Goal: Information Seeking & Learning: Learn about a topic

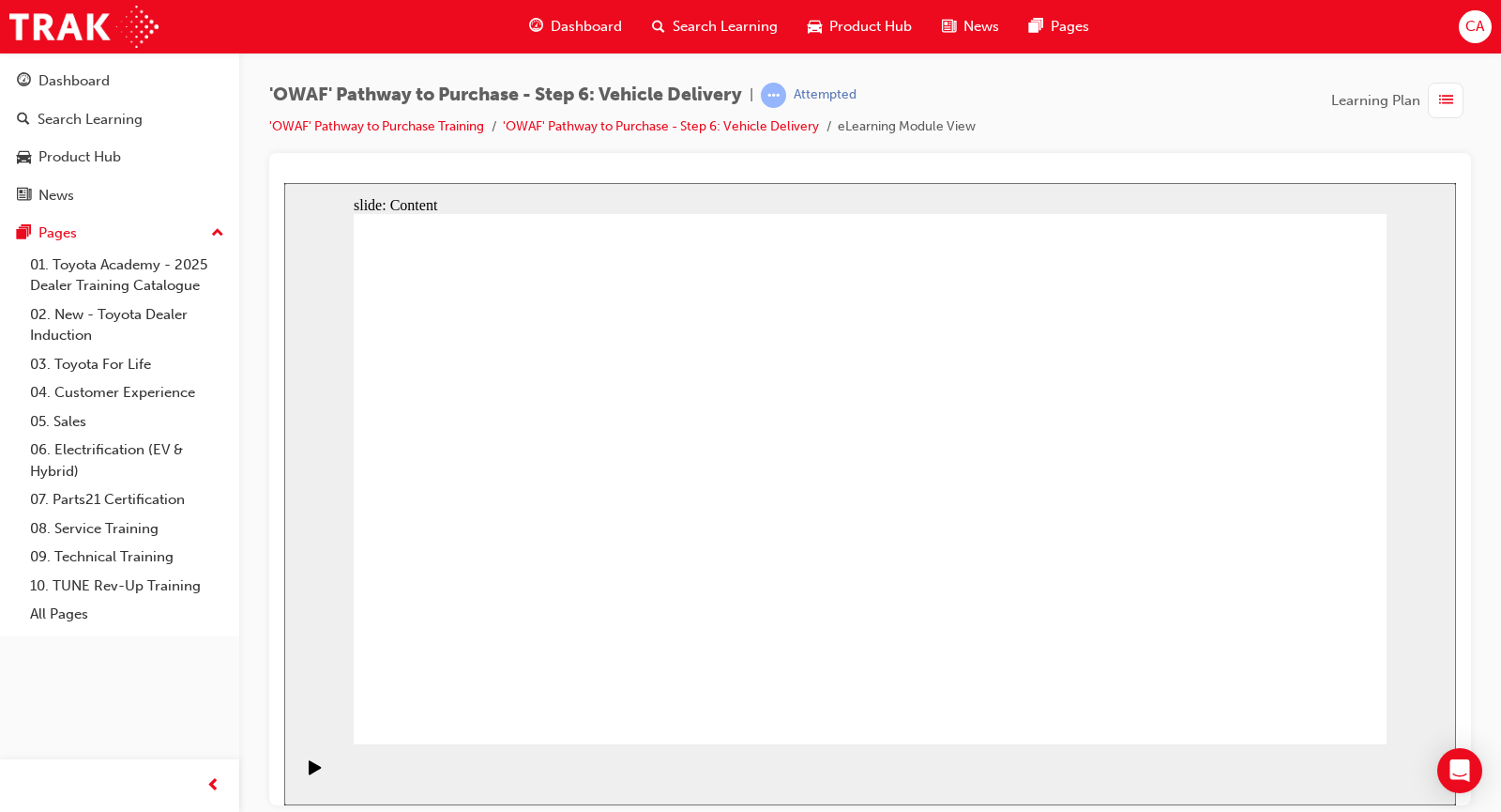
drag, startPoint x: 1286, startPoint y: 692, endPoint x: 1287, endPoint y: 706, distance: 14.0
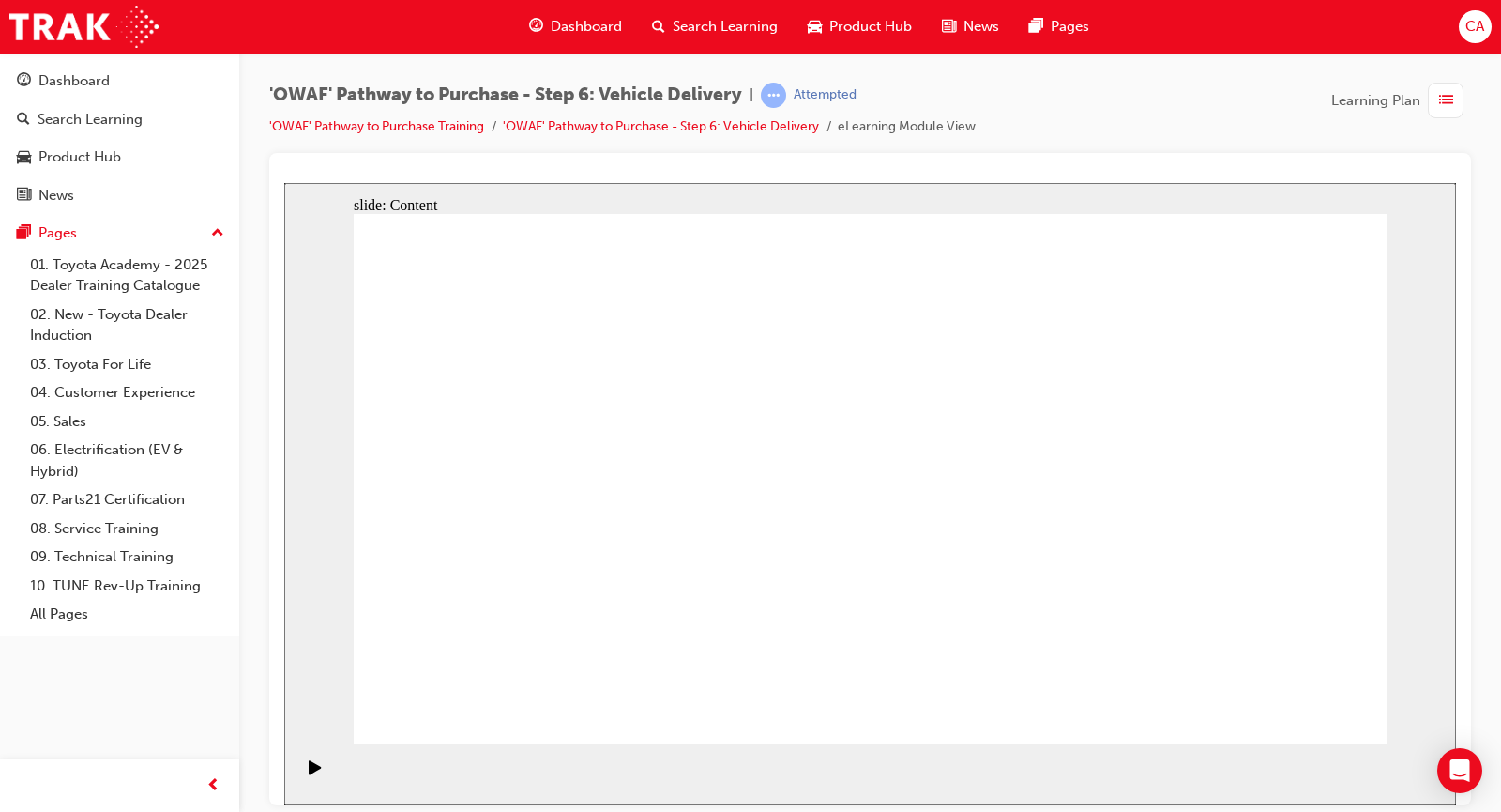
drag, startPoint x: 1303, startPoint y: 272, endPoint x: 1234, endPoint y: 273, distance: 69.0
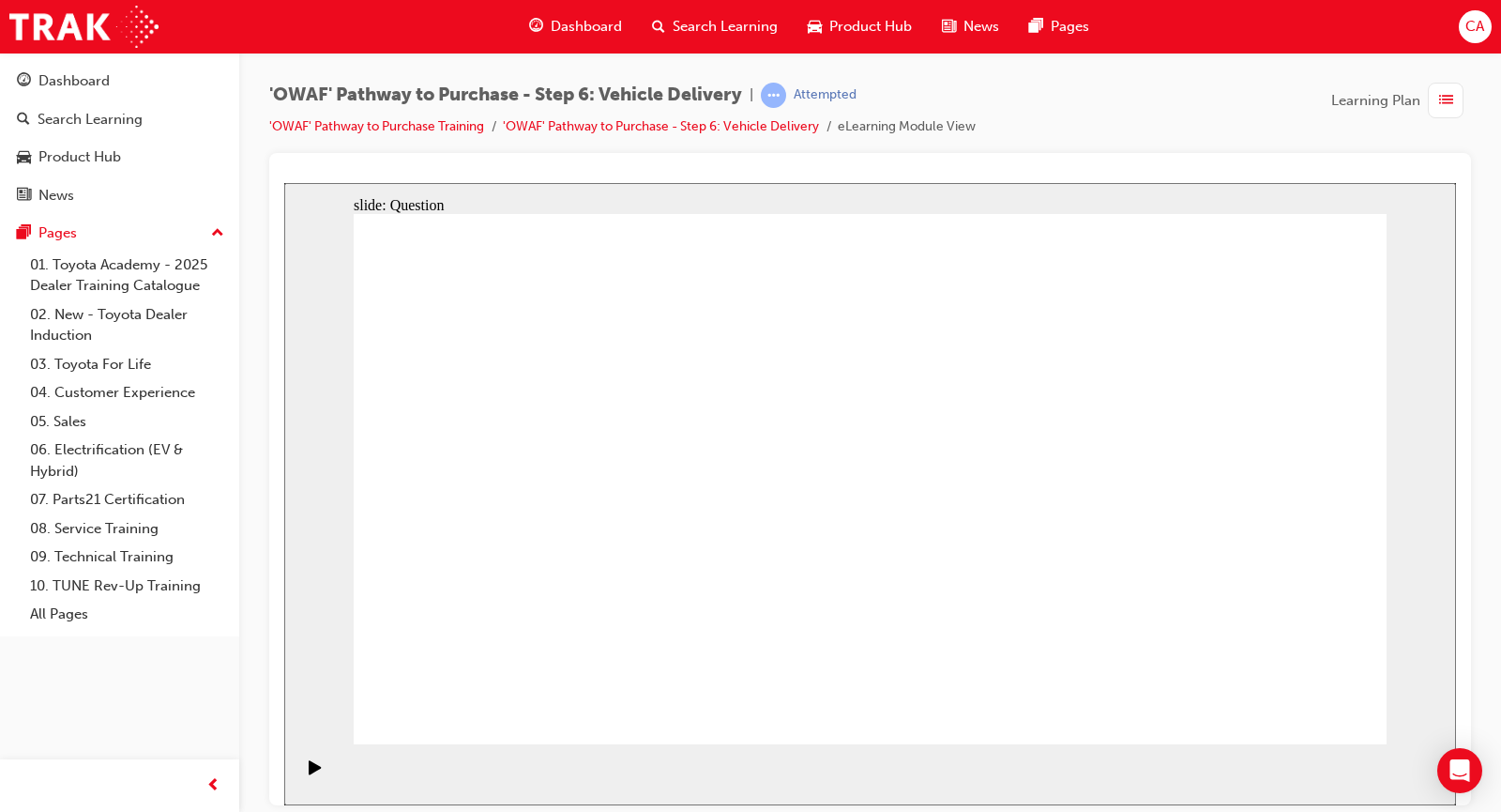
radio input "false"
radio input "true"
drag, startPoint x: 714, startPoint y: 660, endPoint x: 754, endPoint y: 451, distance: 212.8
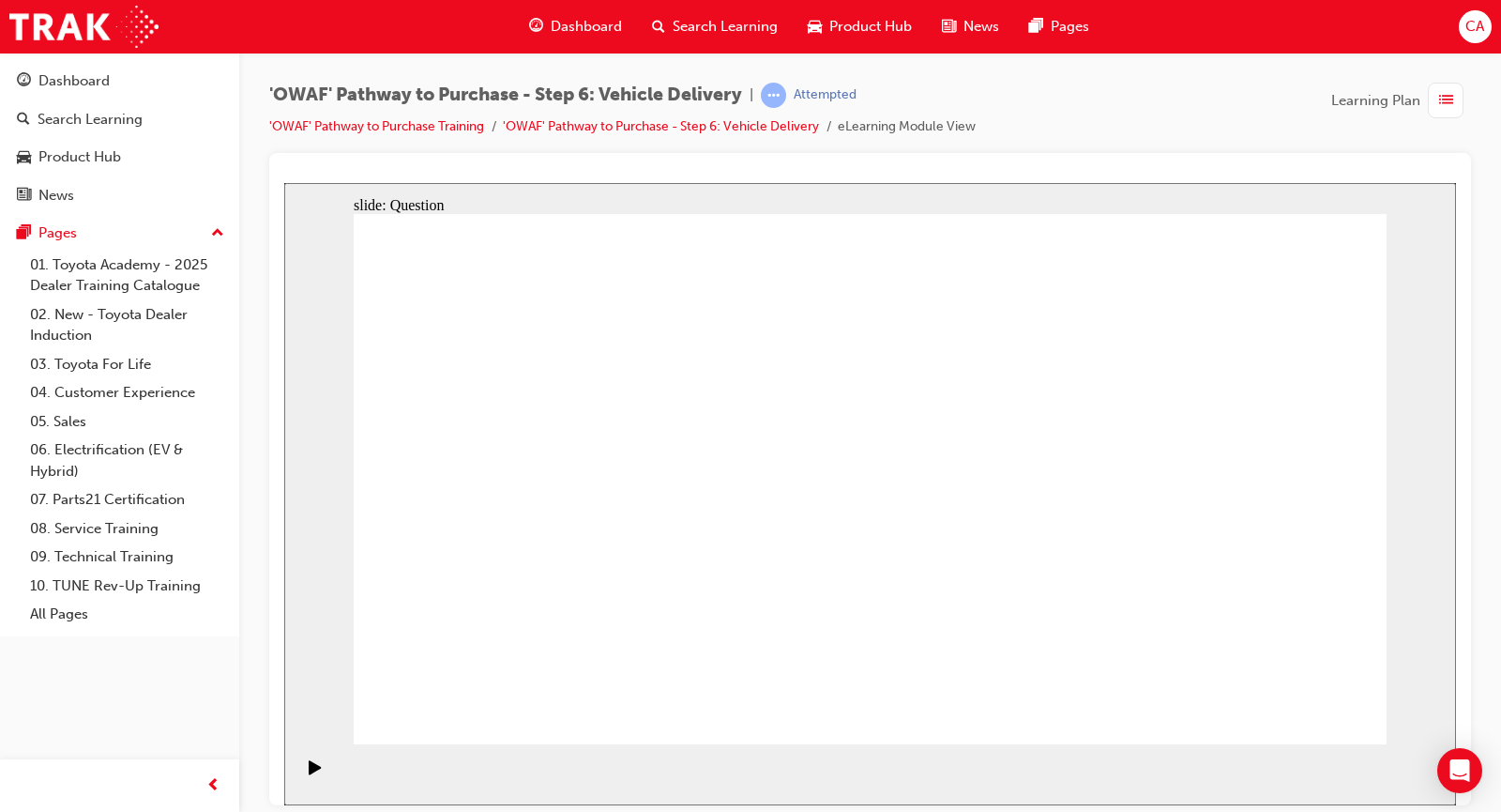
drag, startPoint x: 900, startPoint y: 591, endPoint x: 1110, endPoint y: 425, distance: 267.7
drag, startPoint x: 1081, startPoint y: 647, endPoint x: 1036, endPoint y: 634, distance: 46.8
drag, startPoint x: 1075, startPoint y: 601, endPoint x: 637, endPoint y: 494, distance: 450.9
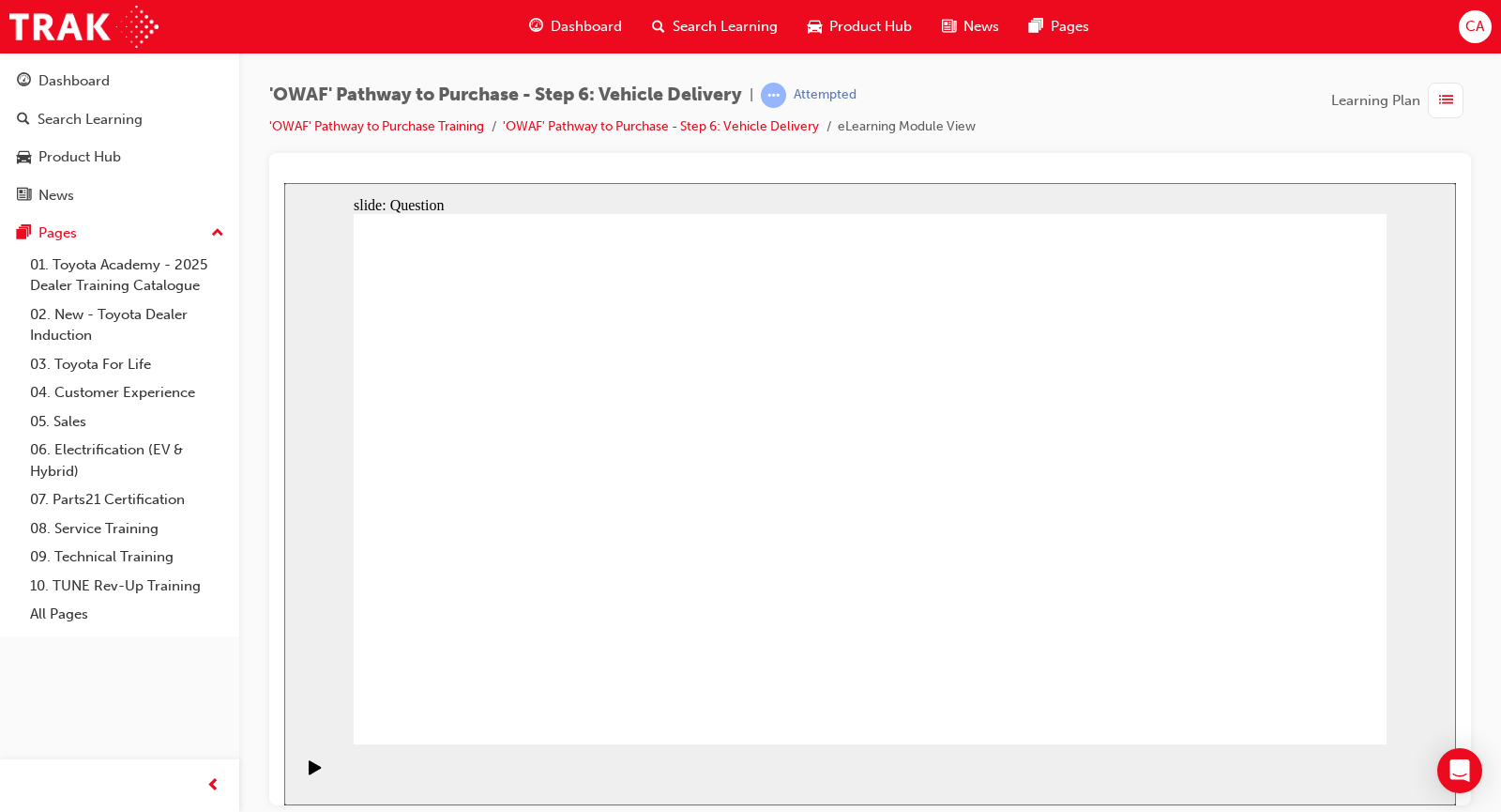
drag, startPoint x: 720, startPoint y: 423, endPoint x: 705, endPoint y: 676, distance: 253.4
drag, startPoint x: 699, startPoint y: 584, endPoint x: 726, endPoint y: 414, distance: 172.1
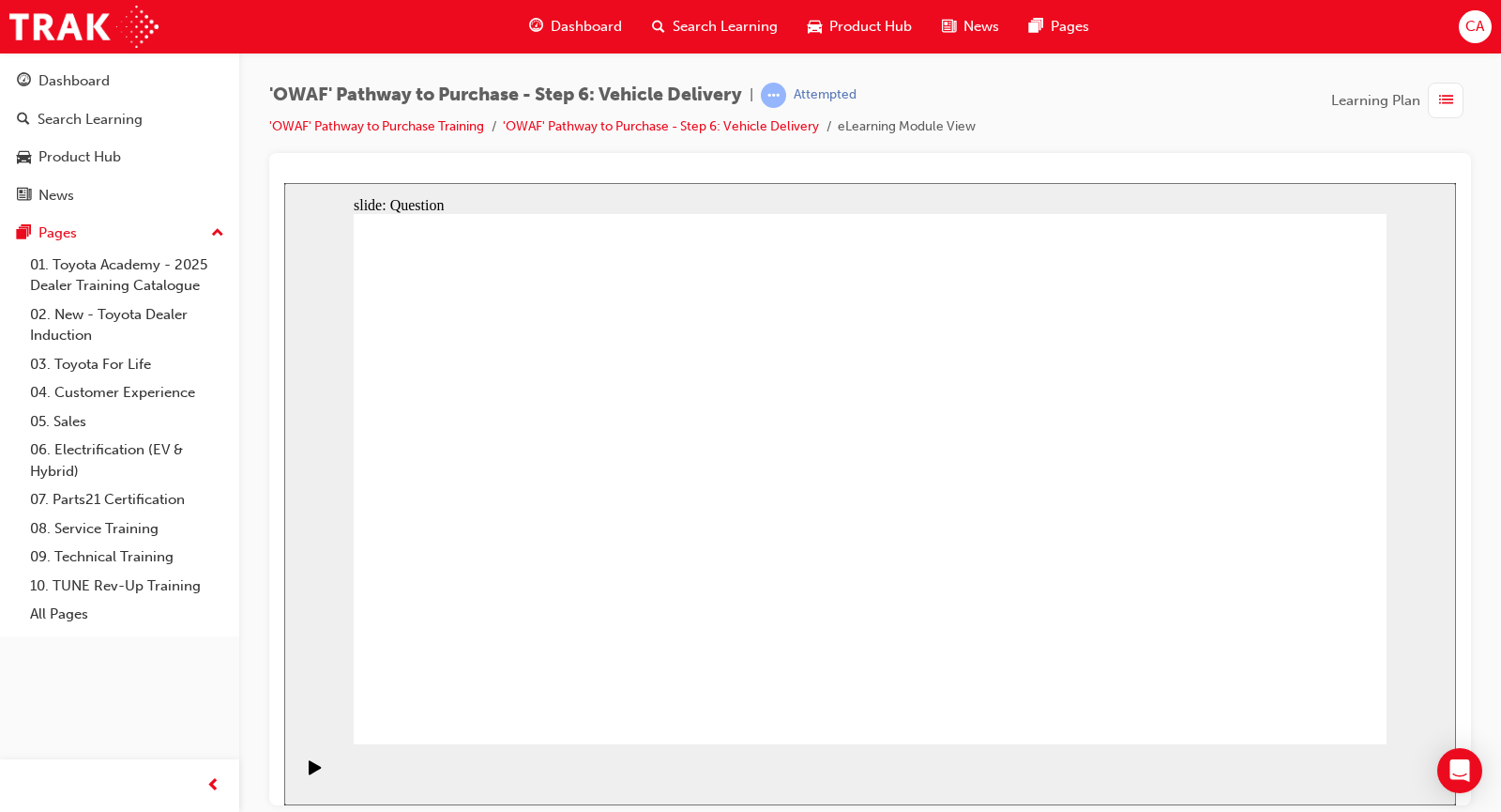
checkbox input "true"
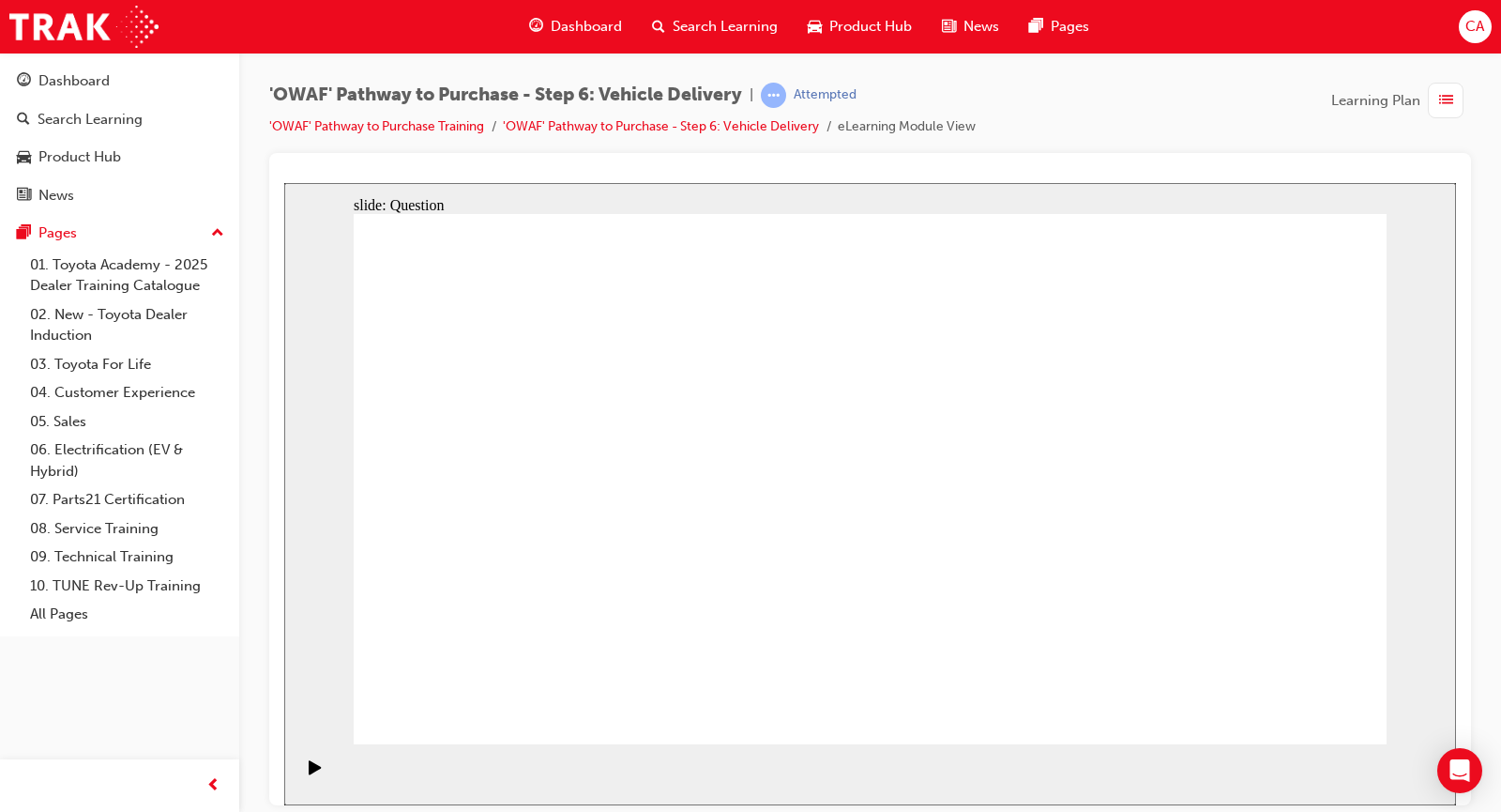
checkbox input "true"
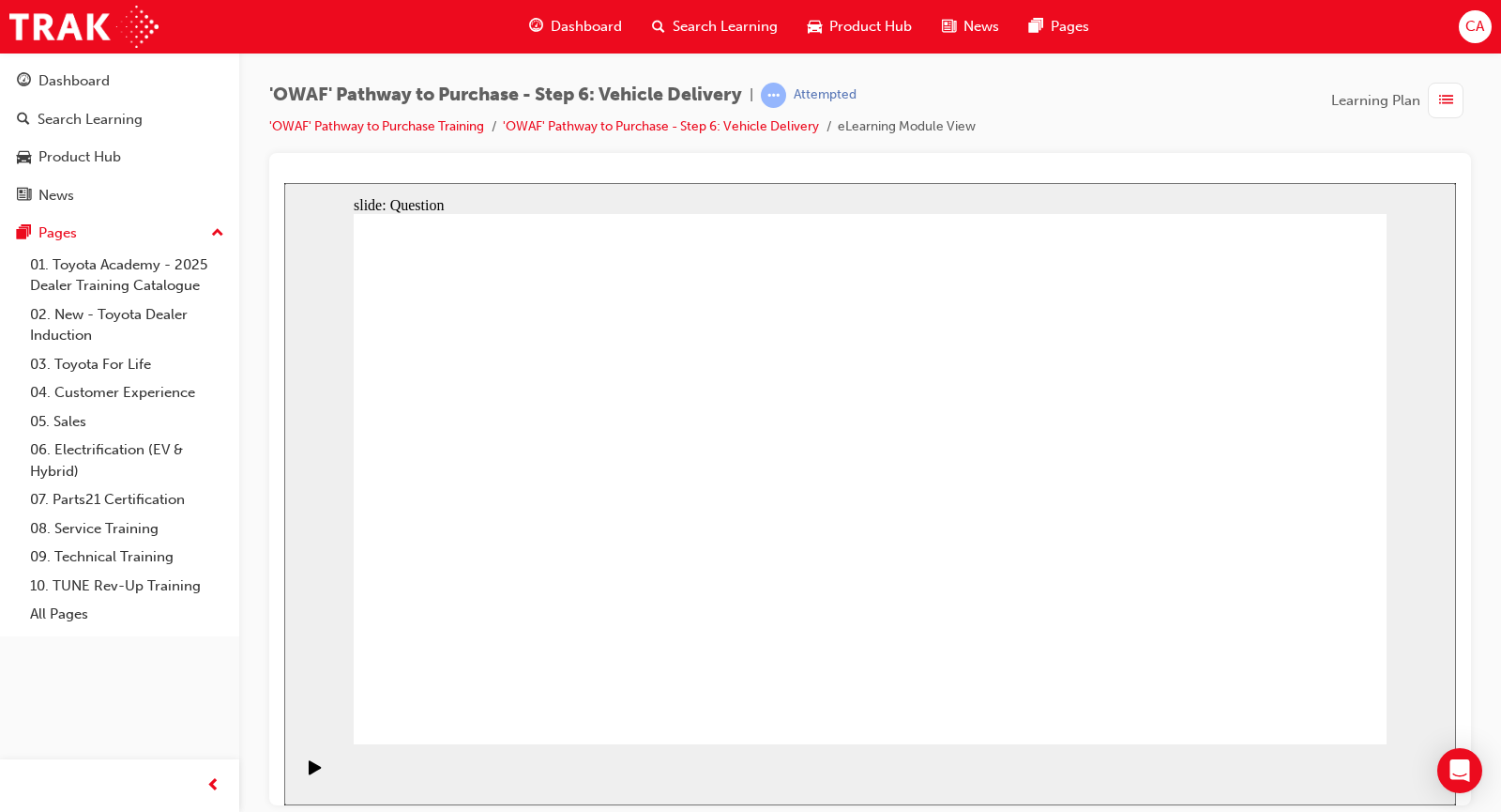
drag, startPoint x: 1241, startPoint y: 486, endPoint x: 549, endPoint y: 551, distance: 695.0
drag, startPoint x: 1253, startPoint y: 493, endPoint x: 519, endPoint y: 527, distance: 734.8
drag, startPoint x: 1178, startPoint y: 458, endPoint x: 901, endPoint y: 522, distance: 284.3
drag, startPoint x: 1073, startPoint y: 508, endPoint x: 596, endPoint y: 528, distance: 477.4
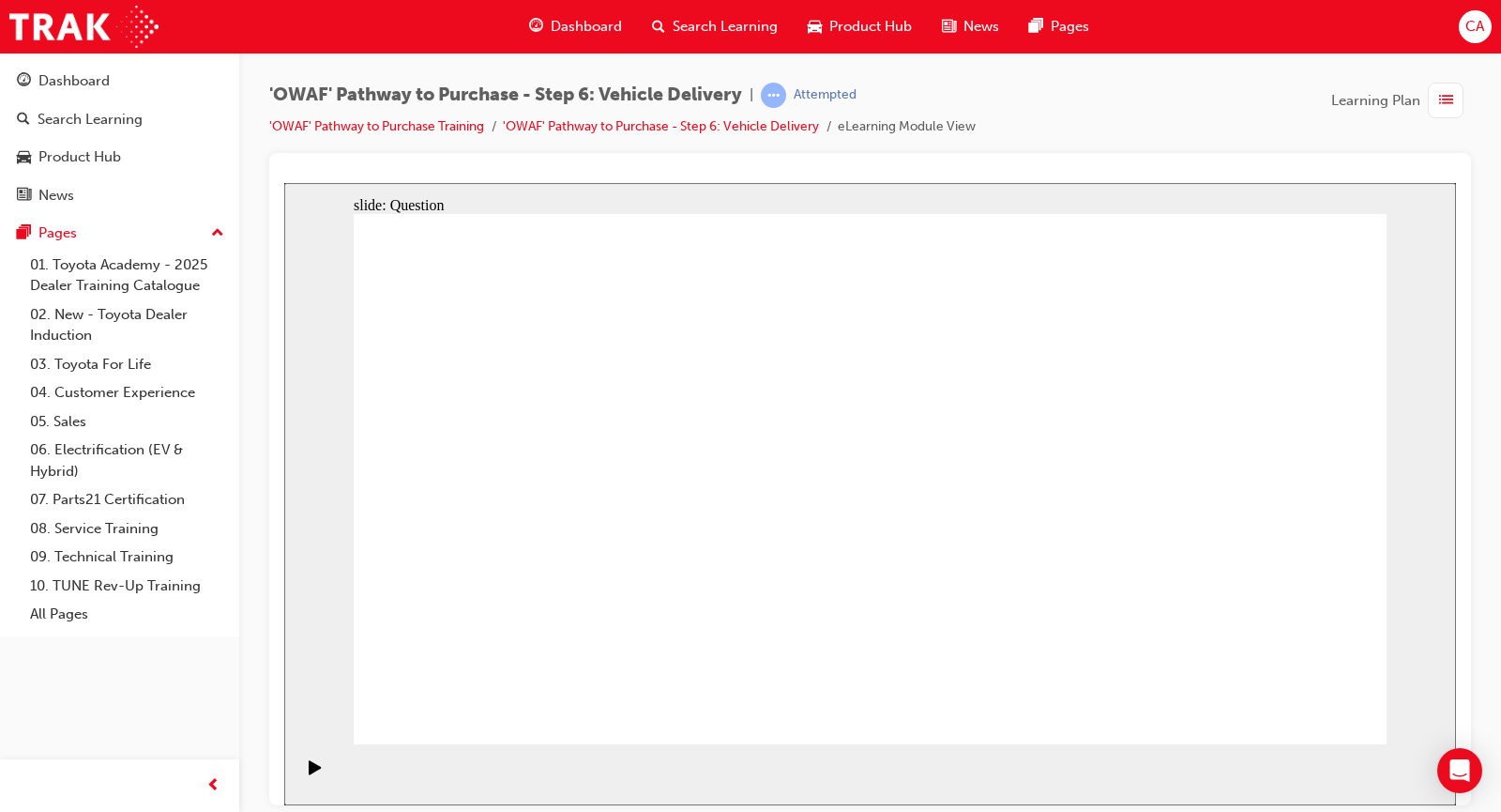
drag, startPoint x: 1193, startPoint y: 470, endPoint x: 544, endPoint y: 523, distance: 651.2
drag, startPoint x: 1231, startPoint y: 458, endPoint x: 857, endPoint y: 503, distance: 376.7
drag, startPoint x: 1235, startPoint y: 476, endPoint x: 638, endPoint y: 476, distance: 597.0
drag, startPoint x: 849, startPoint y: 471, endPoint x: 639, endPoint y: 517, distance: 215.0
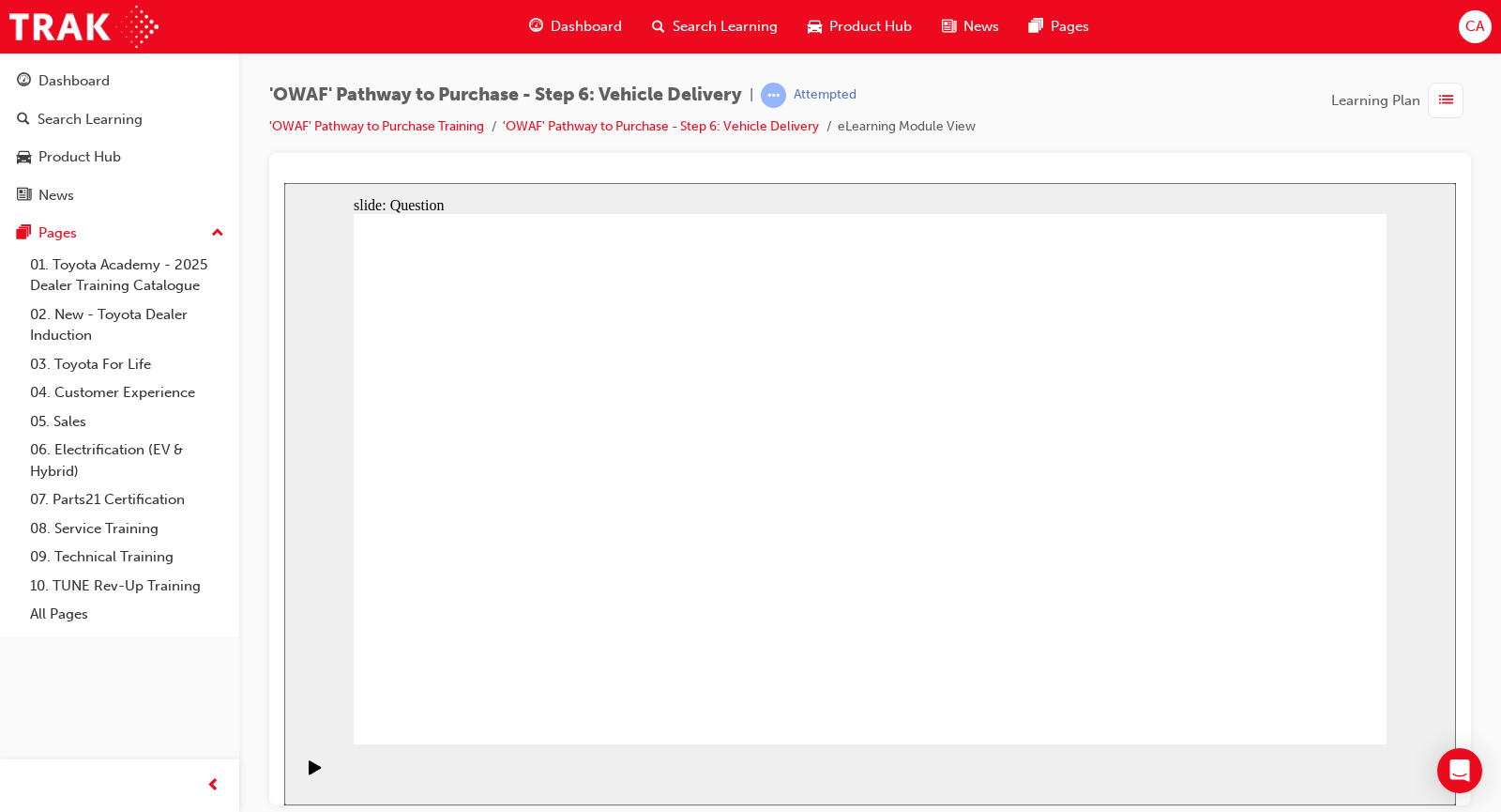
radio input "true"
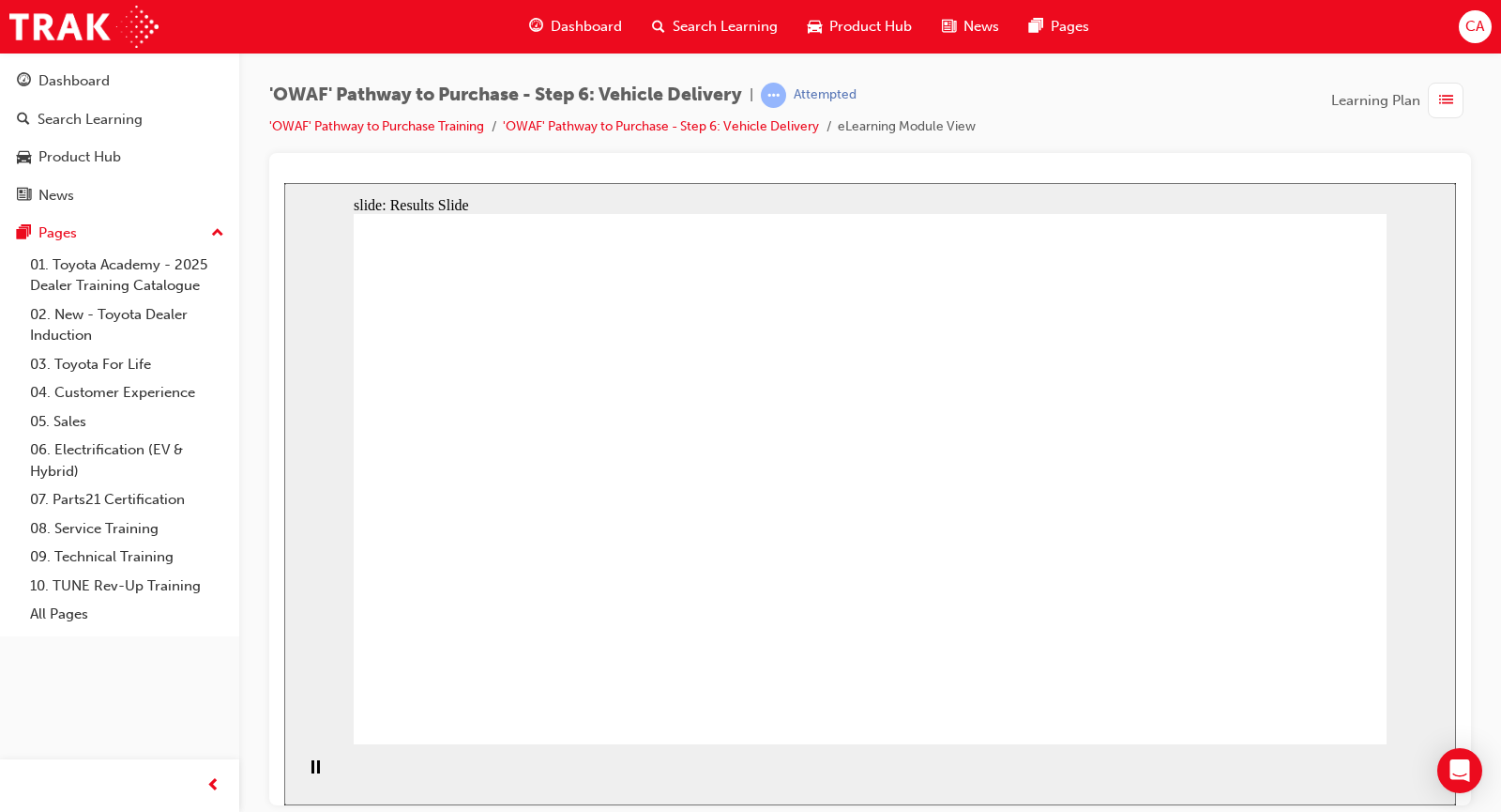
radio input "true"
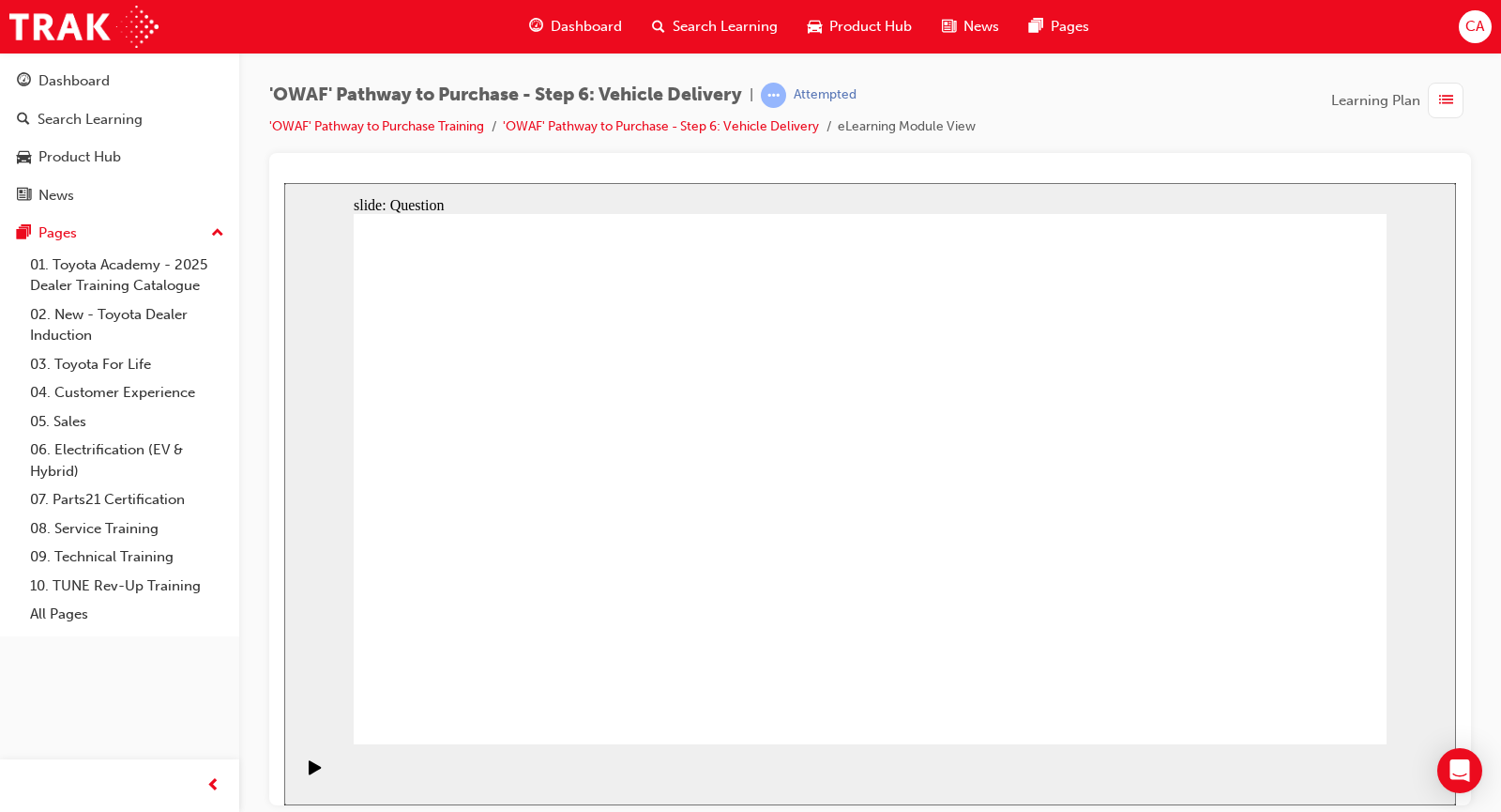
radio input "true"
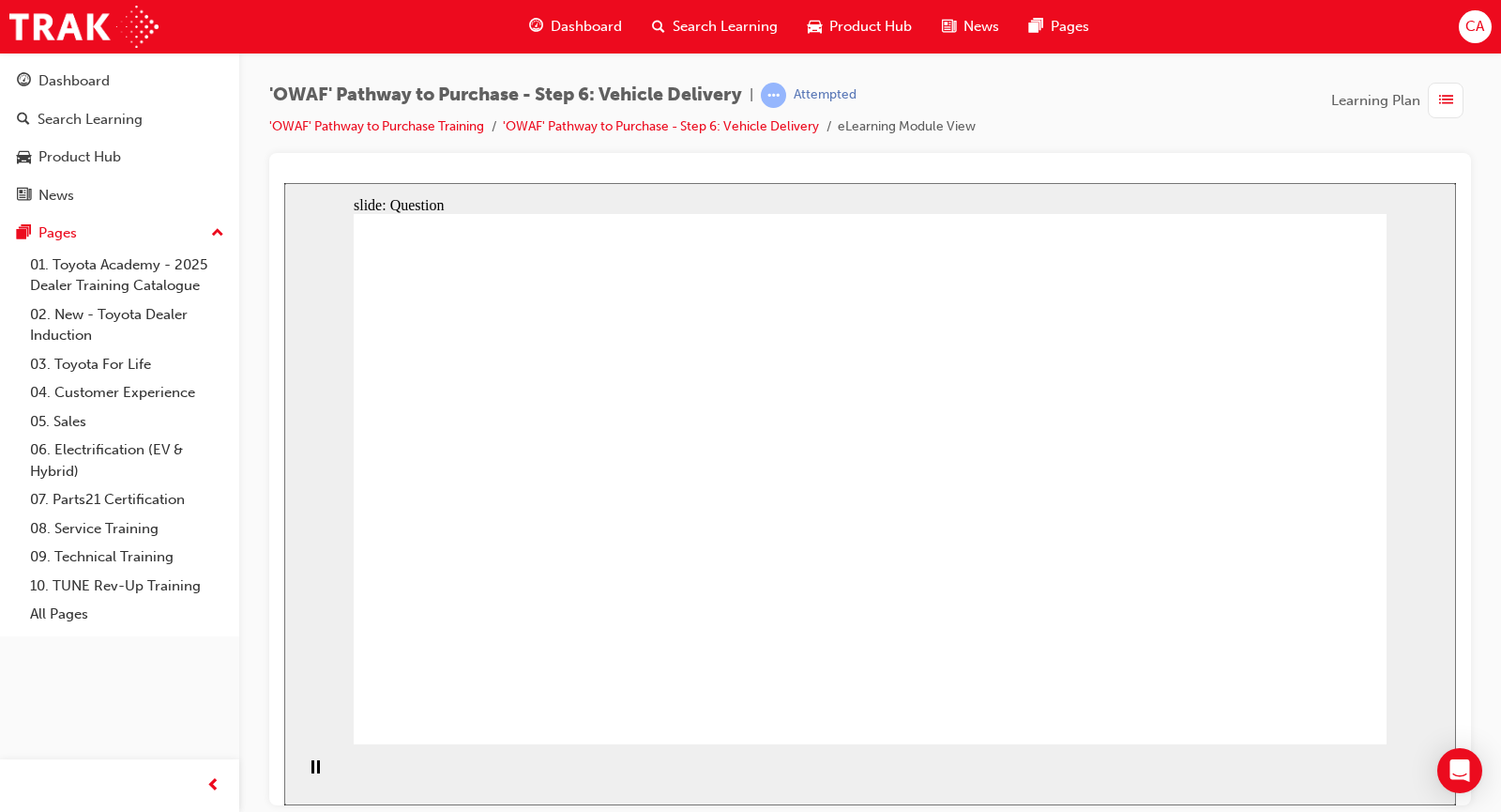
drag, startPoint x: 731, startPoint y: 598, endPoint x: 773, endPoint y: 450, distance: 153.8
drag, startPoint x: 880, startPoint y: 609, endPoint x: 1025, endPoint y: 444, distance: 219.7
drag, startPoint x: 1050, startPoint y: 583, endPoint x: 593, endPoint y: 484, distance: 467.6
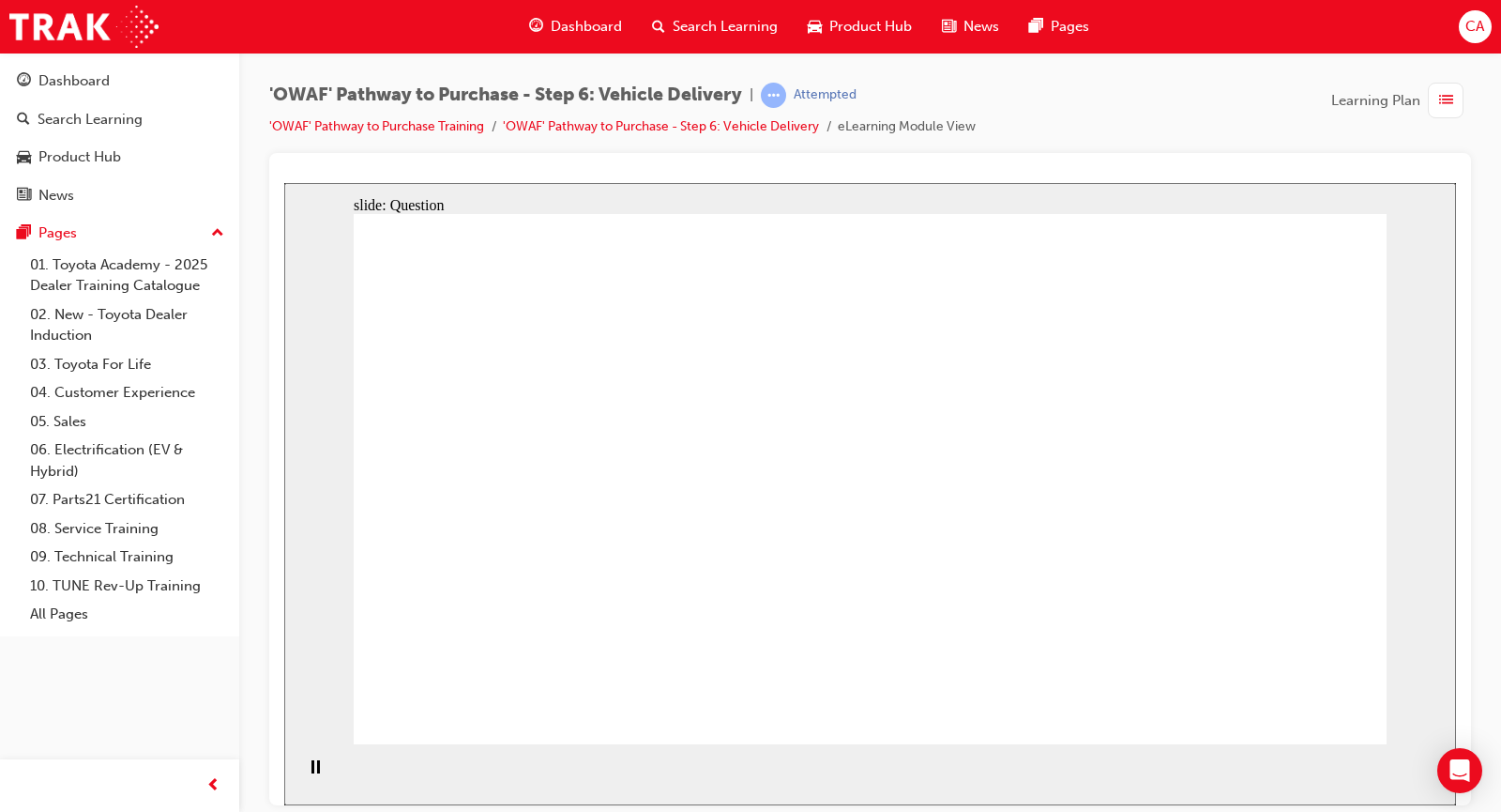
drag, startPoint x: 985, startPoint y: 347, endPoint x: 995, endPoint y: 381, distance: 35.4
checkbox input "true"
drag, startPoint x: 1000, startPoint y: 396, endPoint x: 1004, endPoint y: 409, distance: 13.6
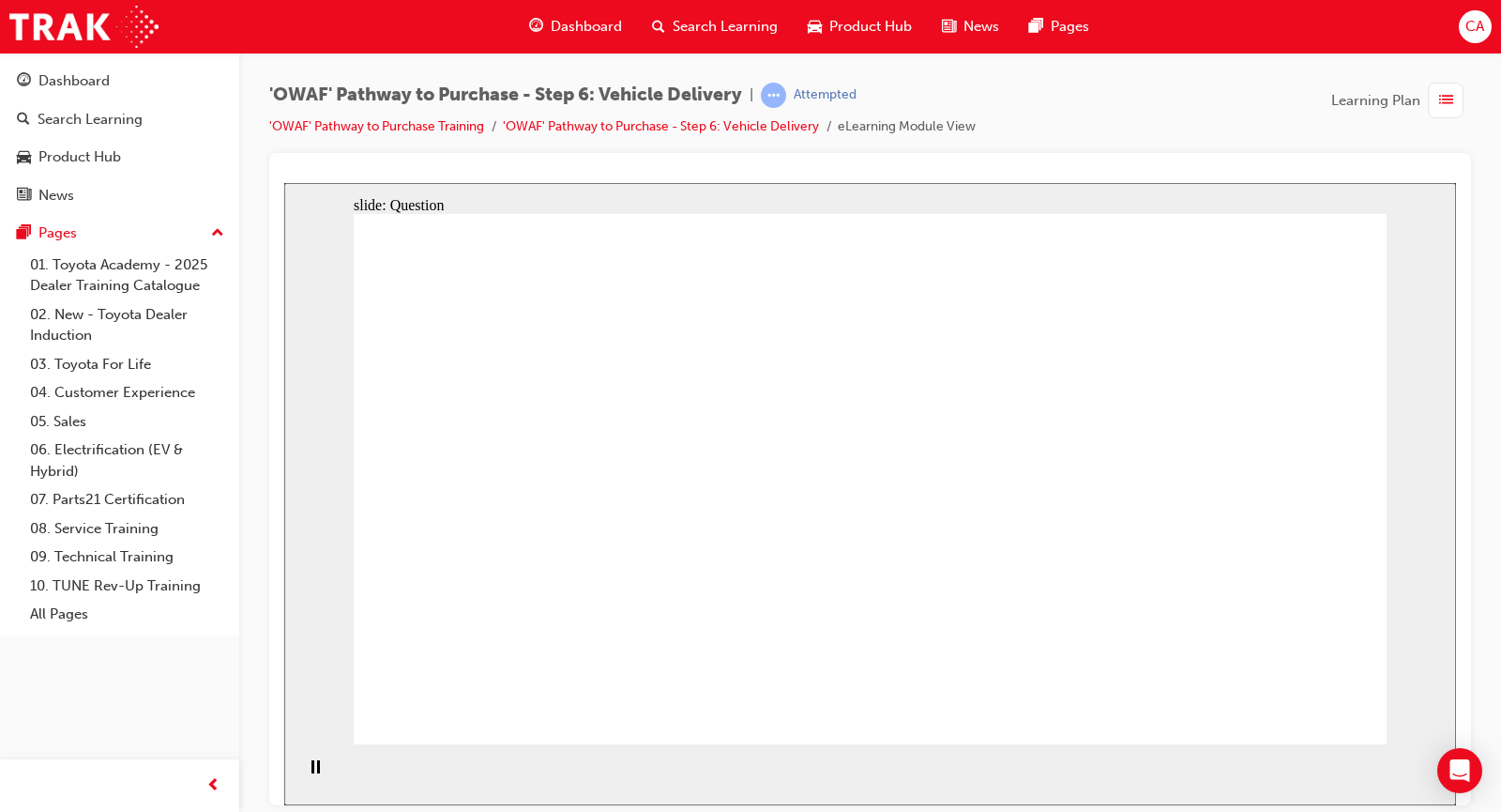
checkbox input "true"
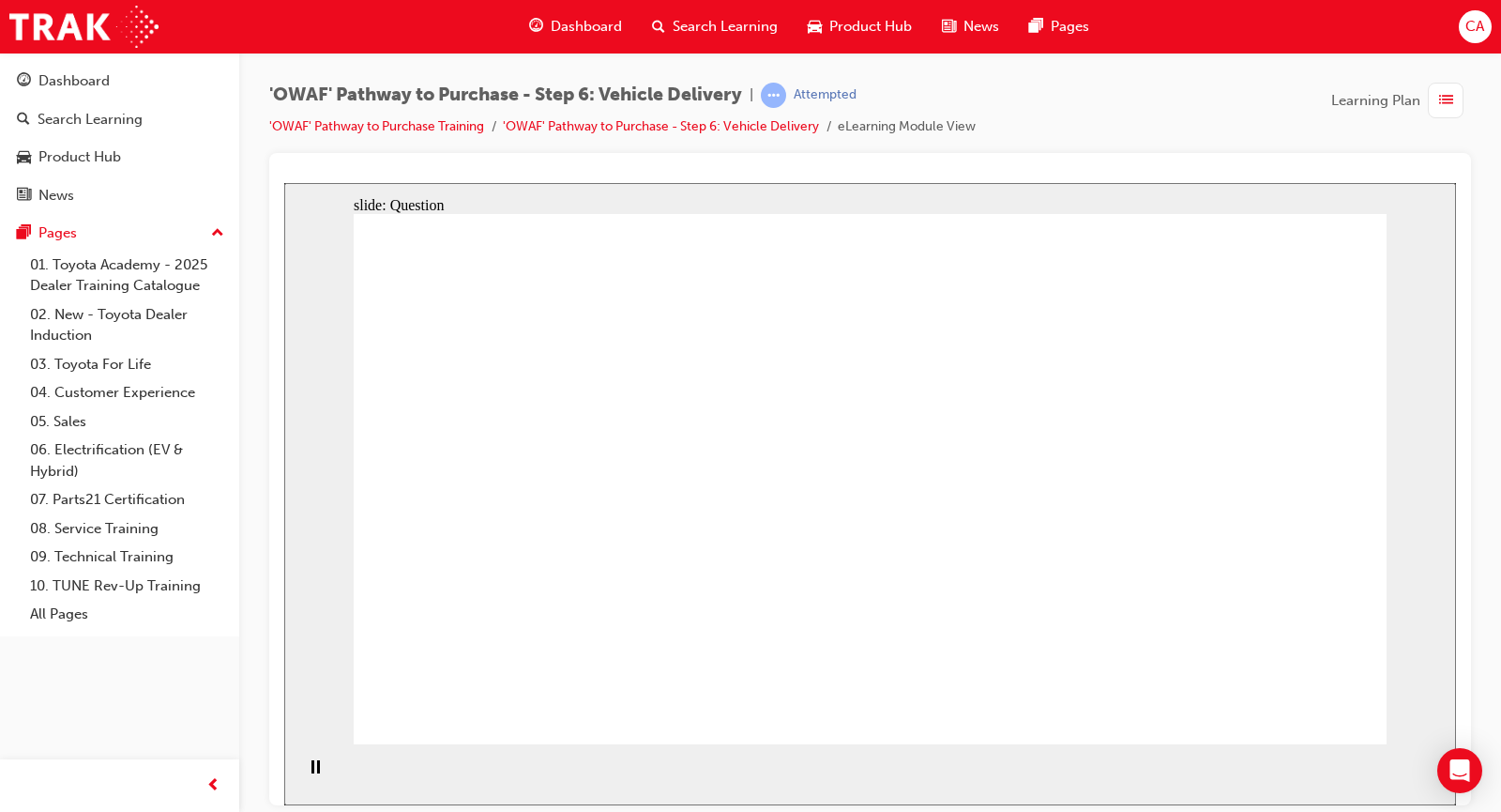
checkbox input "false"
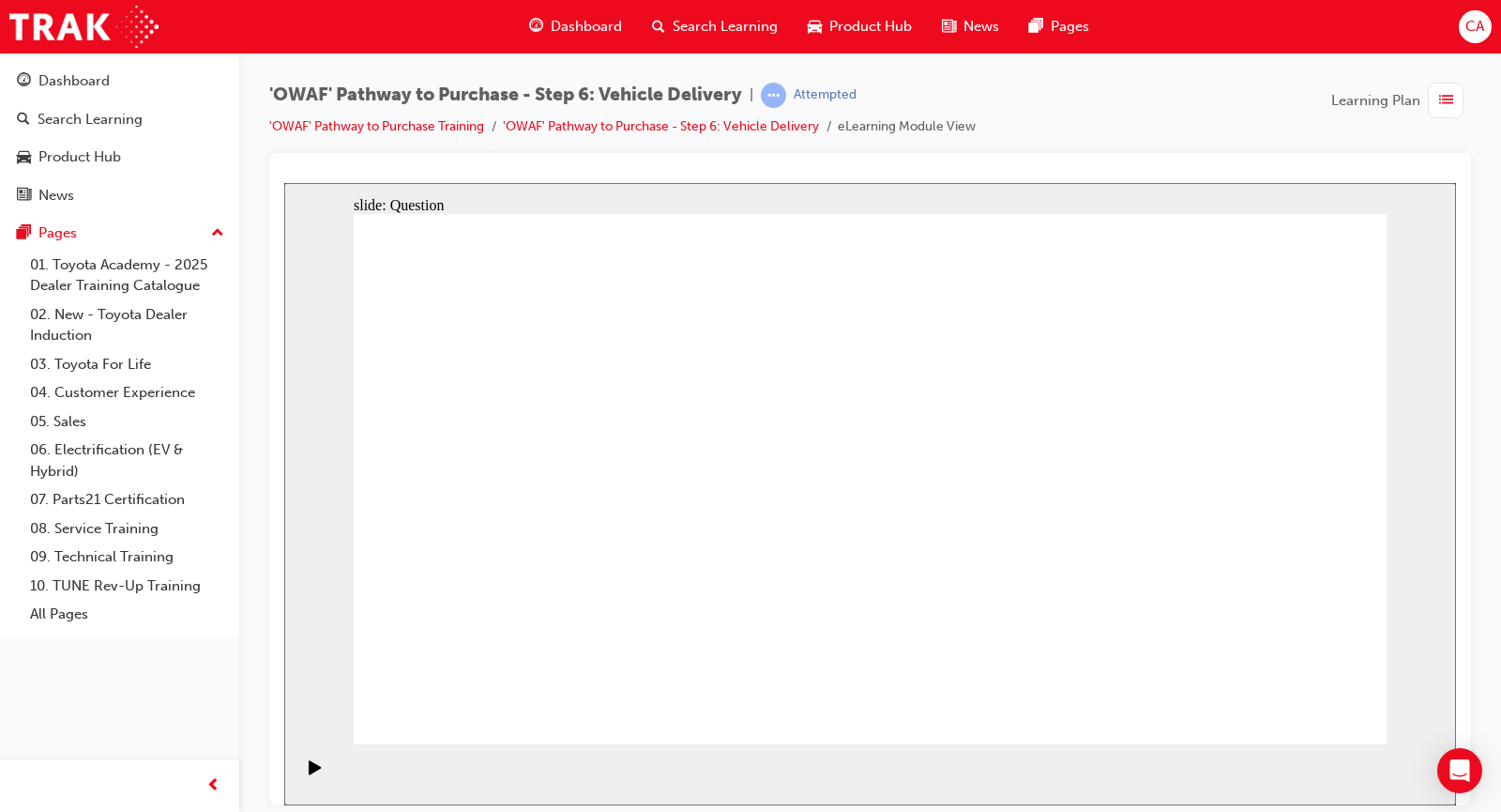
checkbox input "false"
drag, startPoint x: 1222, startPoint y: 489, endPoint x: 564, endPoint y: 563, distance: 662.1
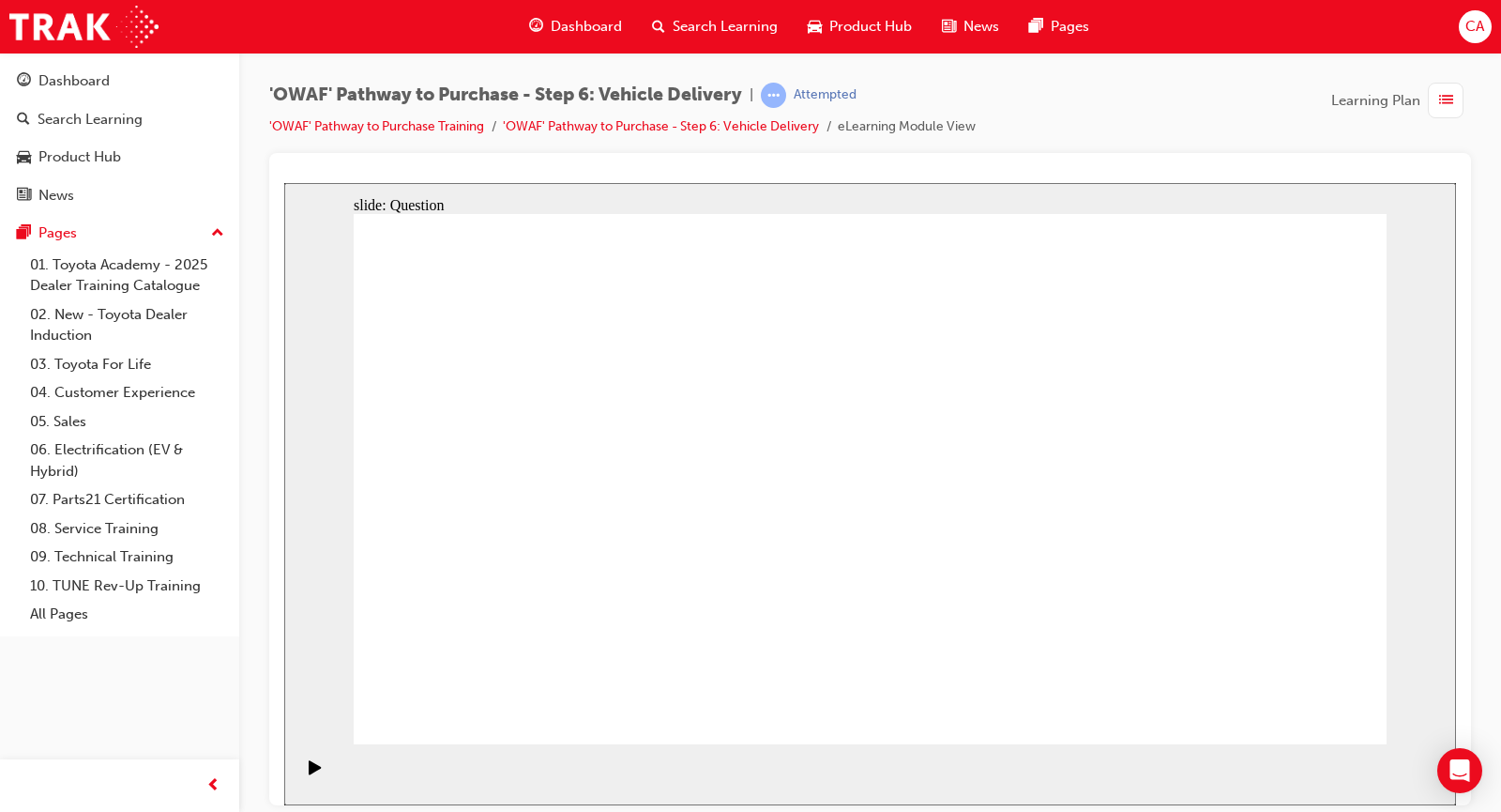
drag, startPoint x: 1194, startPoint y: 521, endPoint x: 547, endPoint y: 548, distance: 647.6
drag, startPoint x: 1255, startPoint y: 499, endPoint x: 932, endPoint y: 570, distance: 330.7
drag, startPoint x: 1244, startPoint y: 517, endPoint x: 575, endPoint y: 571, distance: 671.2
drag, startPoint x: 1235, startPoint y: 519, endPoint x: 624, endPoint y: 538, distance: 611.3
drag, startPoint x: 1225, startPoint y: 498, endPoint x: 816, endPoint y: 572, distance: 415.6
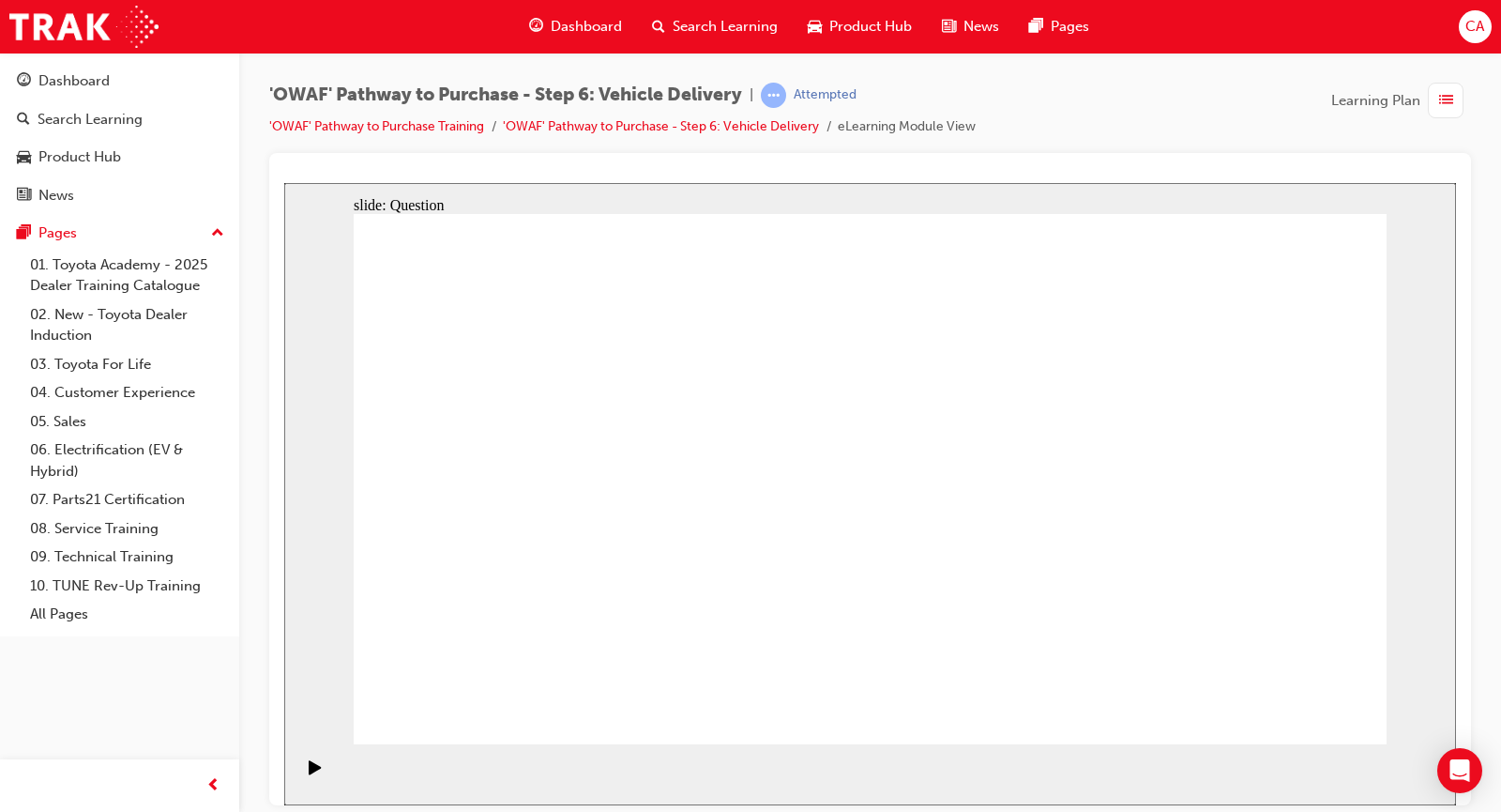
drag, startPoint x: 1219, startPoint y: 501, endPoint x: 564, endPoint y: 557, distance: 657.4
drag, startPoint x: 1249, startPoint y: 509, endPoint x: 608, endPoint y: 556, distance: 642.7
drag, startPoint x: 906, startPoint y: 436, endPoint x: 1103, endPoint y: 453, distance: 197.7
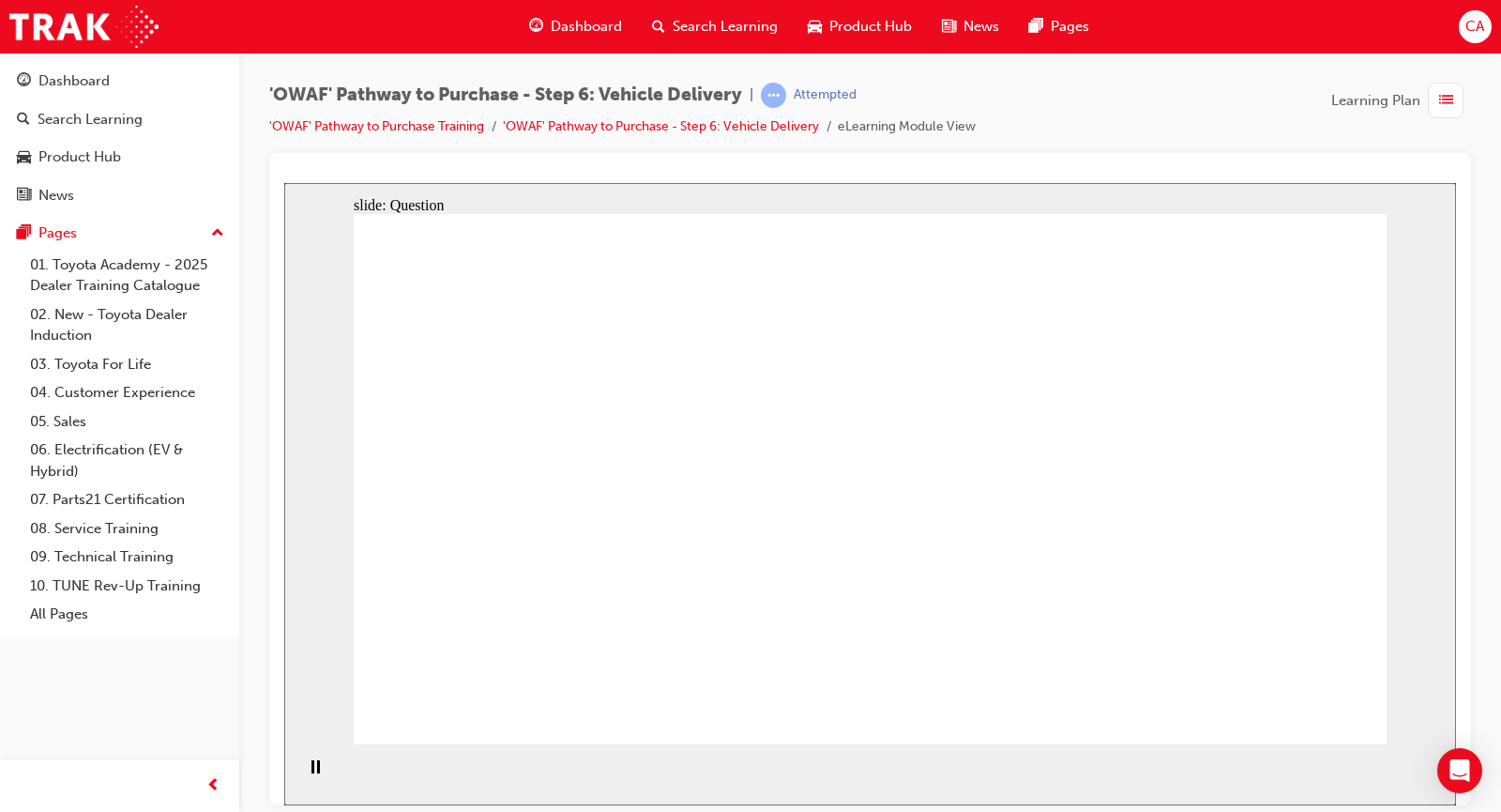
radio input "true"
drag, startPoint x: 1306, startPoint y: 691, endPoint x: 1310, endPoint y: 703, distance: 12.6
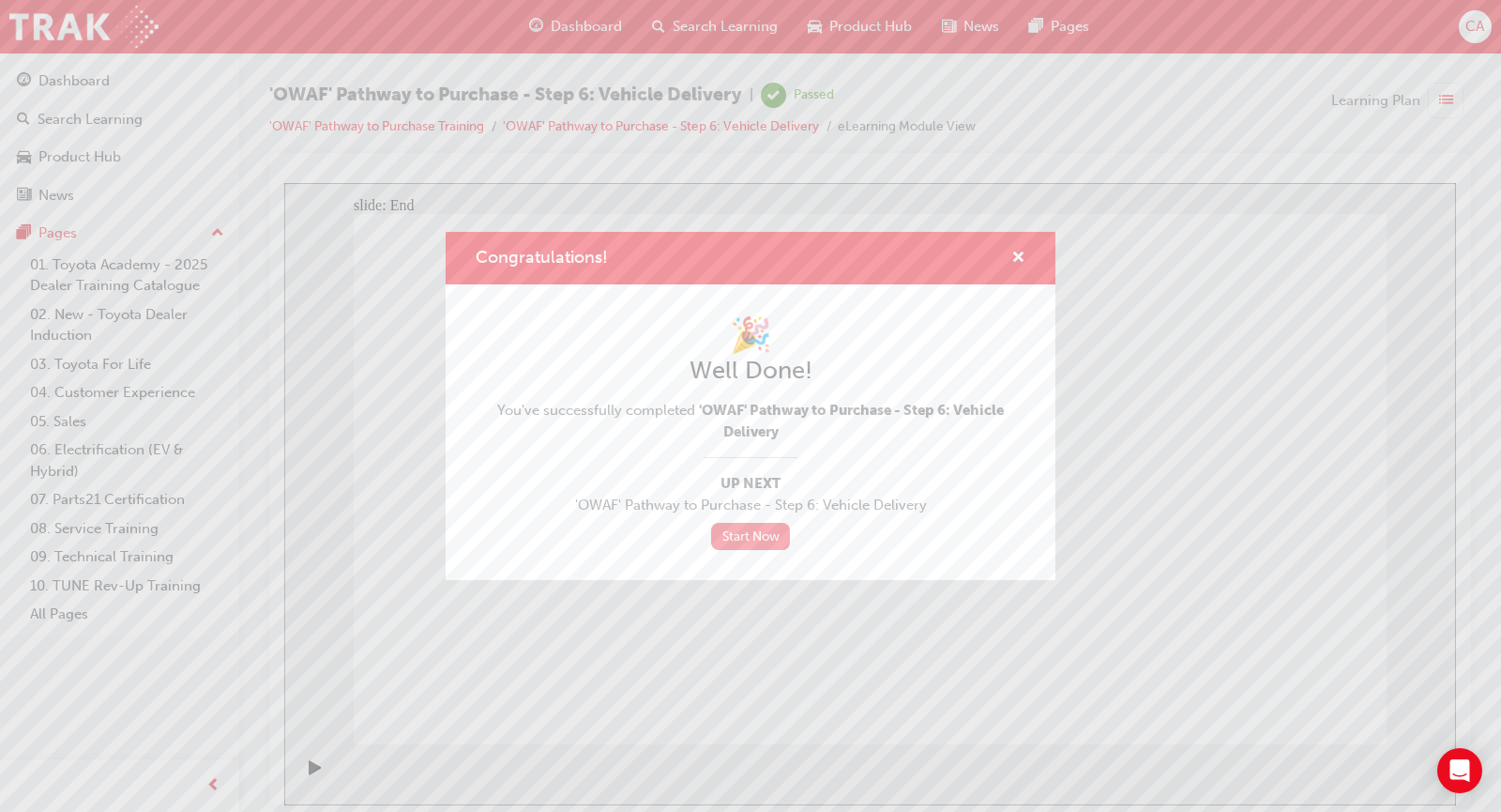
click at [760, 530] on link "Start Now" at bounding box center [750, 536] width 78 height 27
click at [769, 528] on link "Start Now" at bounding box center [750, 536] width 78 height 27
click at [766, 530] on link "Start Now" at bounding box center [750, 536] width 78 height 27
click at [783, 531] on link "Start Now" at bounding box center [750, 536] width 78 height 27
click at [766, 522] on div "🎉 Well Done! You've successfully completed 'OWAF' Pathway to Purchase - Step 6:…" at bounding box center [750, 431] width 549 height 235
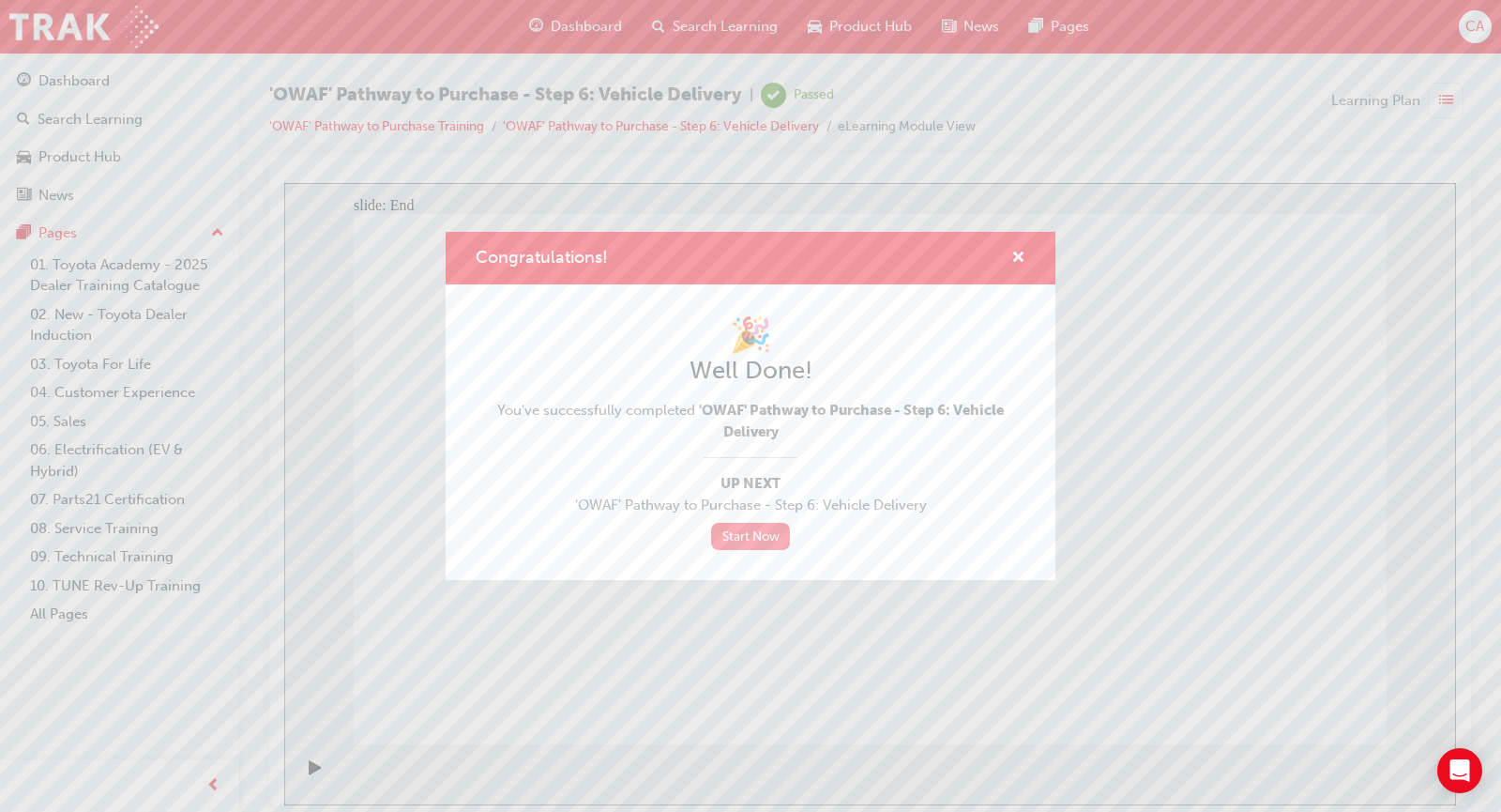
click at [754, 539] on link "Start Now" at bounding box center [750, 536] width 78 height 27
drag, startPoint x: 750, startPoint y: 518, endPoint x: 748, endPoint y: 528, distance: 10.2
click at [748, 528] on div "🎉 Well Done! You've successfully completed 'OWAF' Pathway to Purchase - Step 6:…" at bounding box center [750, 431] width 549 height 235
click at [749, 543] on link "Start Now" at bounding box center [750, 536] width 78 height 27
click at [743, 542] on link "Start Now" at bounding box center [750, 536] width 78 height 27
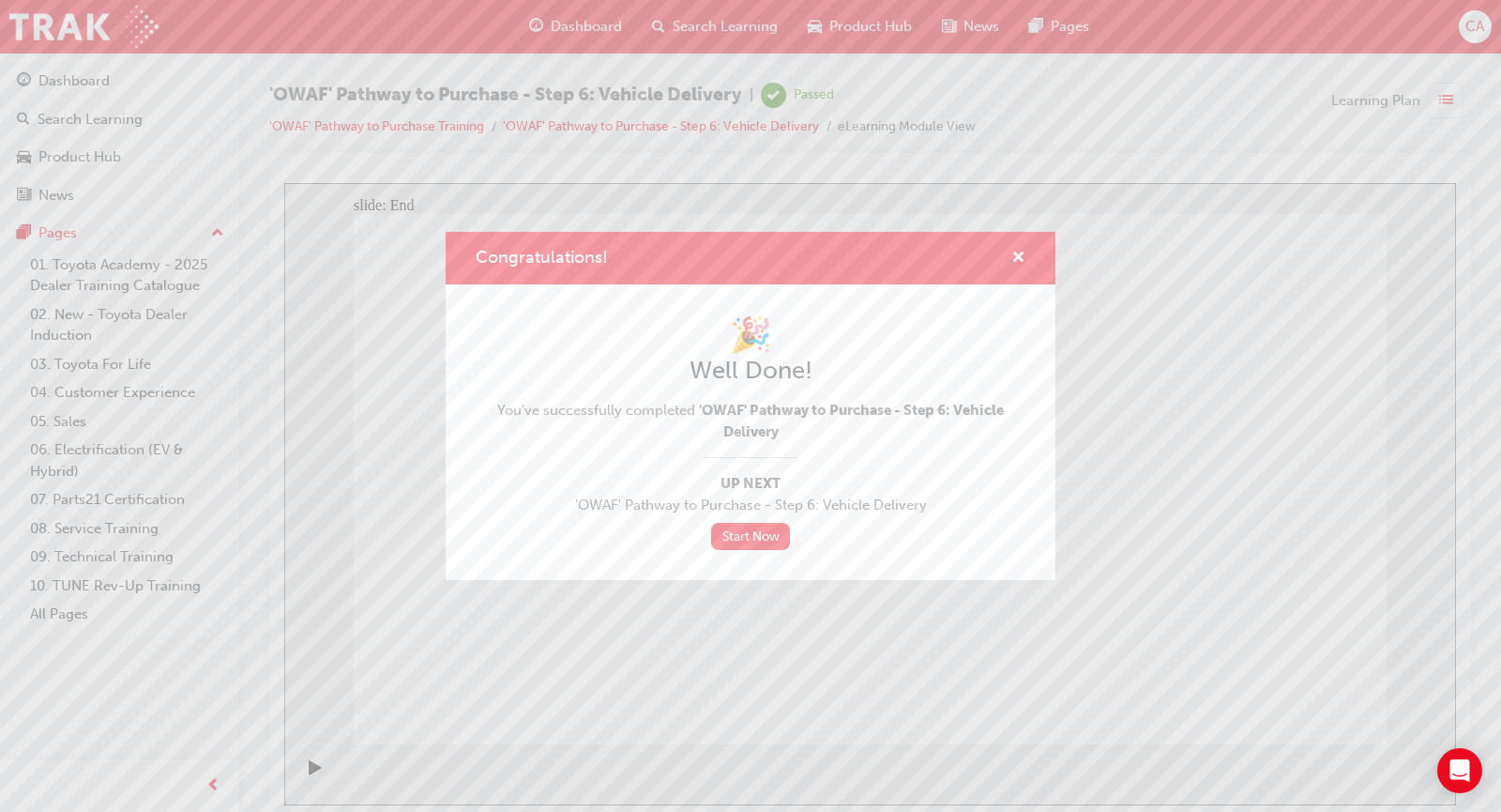
click at [1019, 243] on div "Congratulations!" at bounding box center [750, 258] width 610 height 53
click at [1020, 255] on span "cross-icon" at bounding box center [1018, 259] width 15 height 16
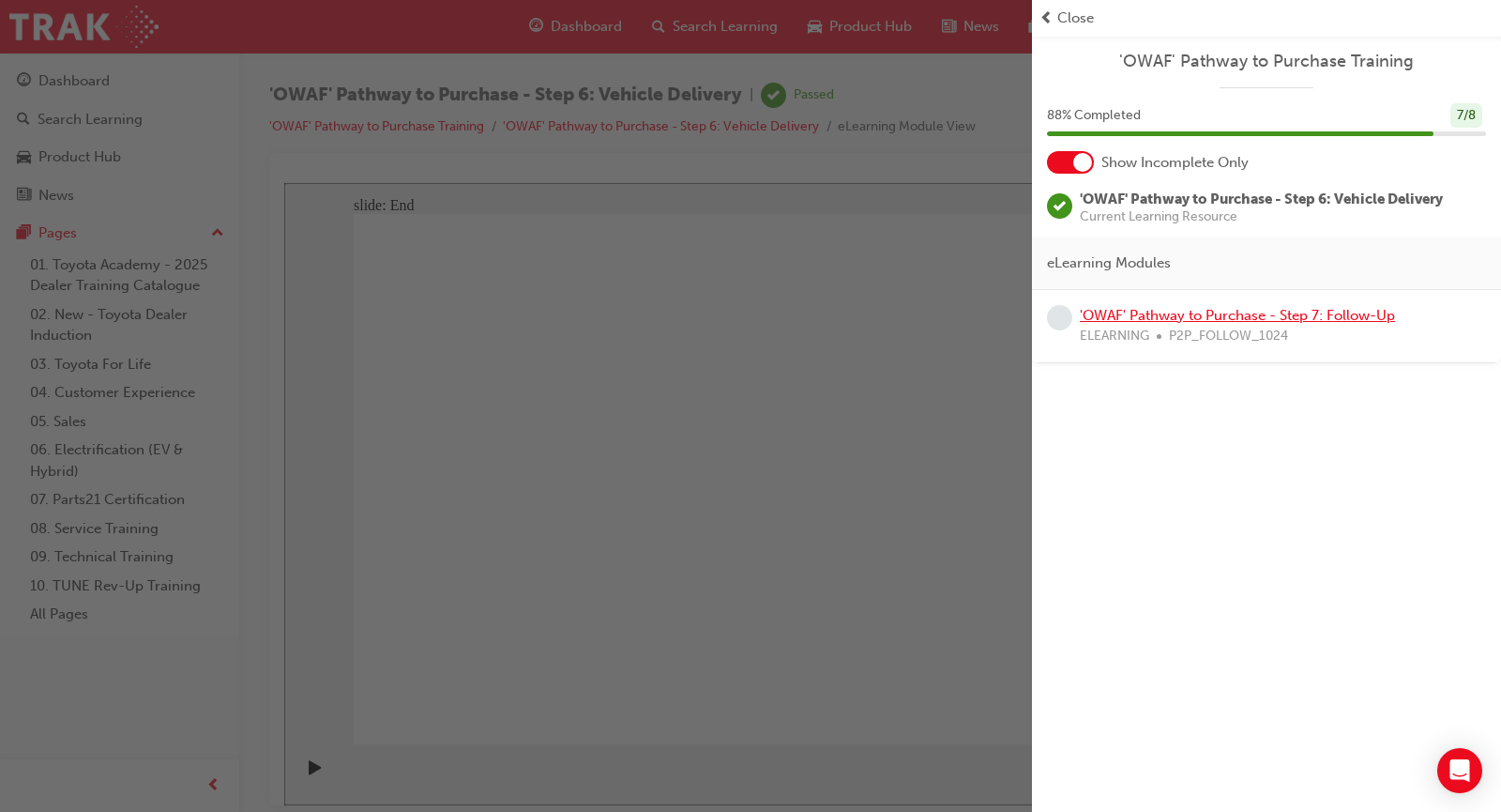
click at [1156, 314] on link "'OWAF' Pathway to Purchase - Step 7: Follow-Up" at bounding box center [1236, 315] width 315 height 16
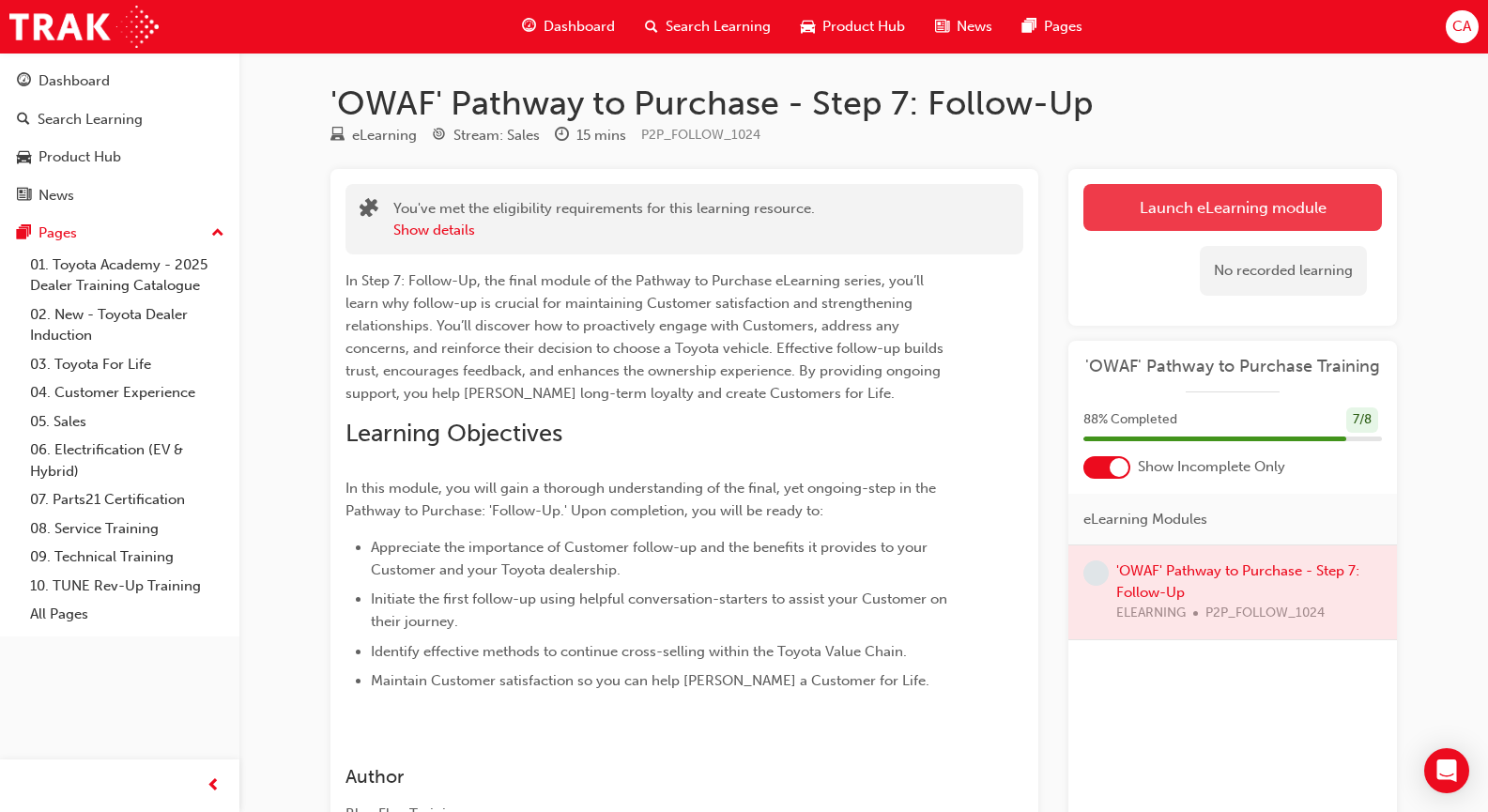
click at [1134, 219] on link "Launch eLearning module" at bounding box center [1232, 207] width 299 height 47
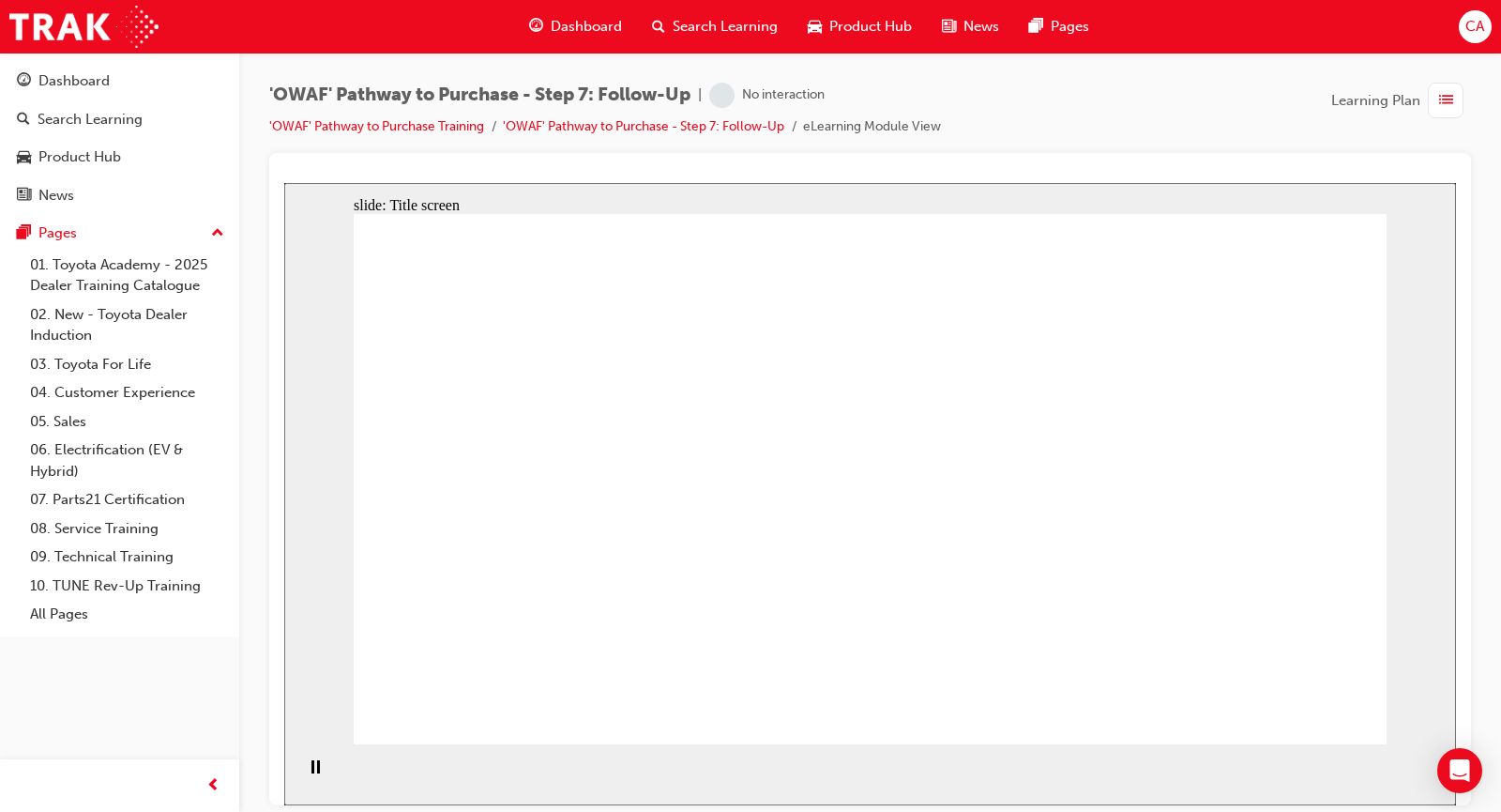
drag, startPoint x: 976, startPoint y: 406, endPoint x: 966, endPoint y: 417, distance: 14.9
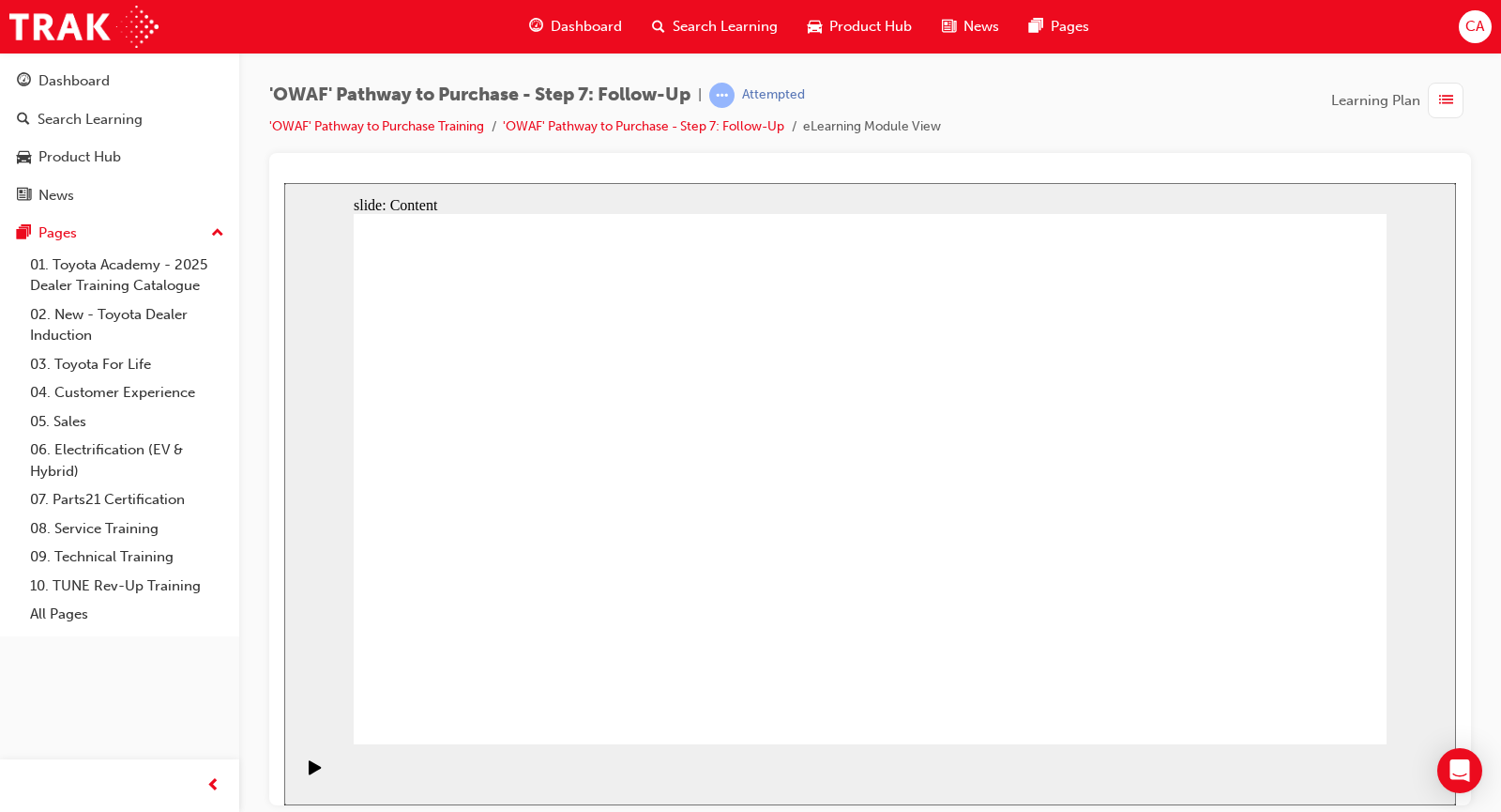
drag, startPoint x: 957, startPoint y: 464, endPoint x: 1058, endPoint y: 515, distance: 113.1
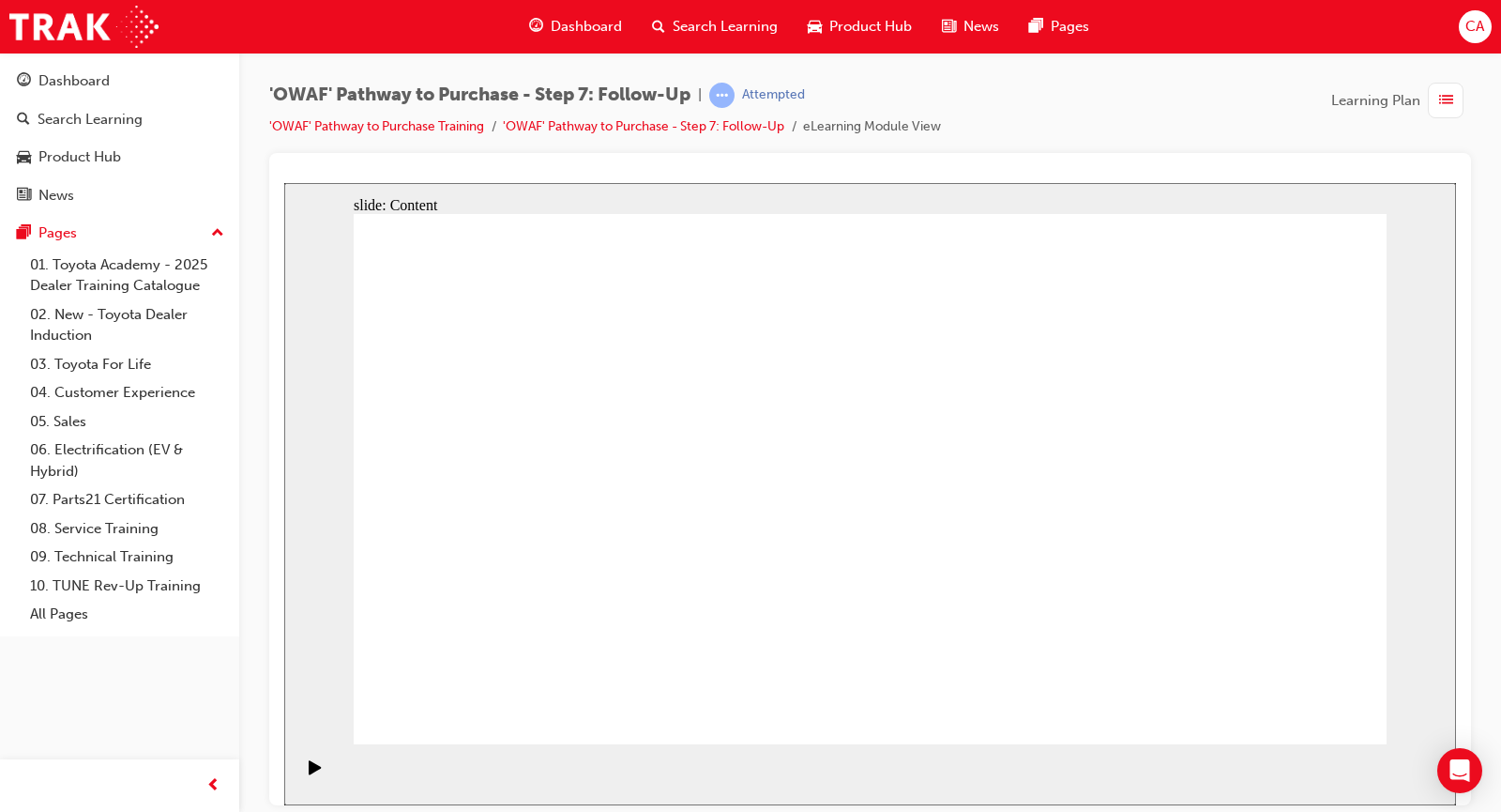
drag, startPoint x: 817, startPoint y: 451, endPoint x: 852, endPoint y: 459, distance: 35.9
drag, startPoint x: 987, startPoint y: 474, endPoint x: 1048, endPoint y: 503, distance: 67.5
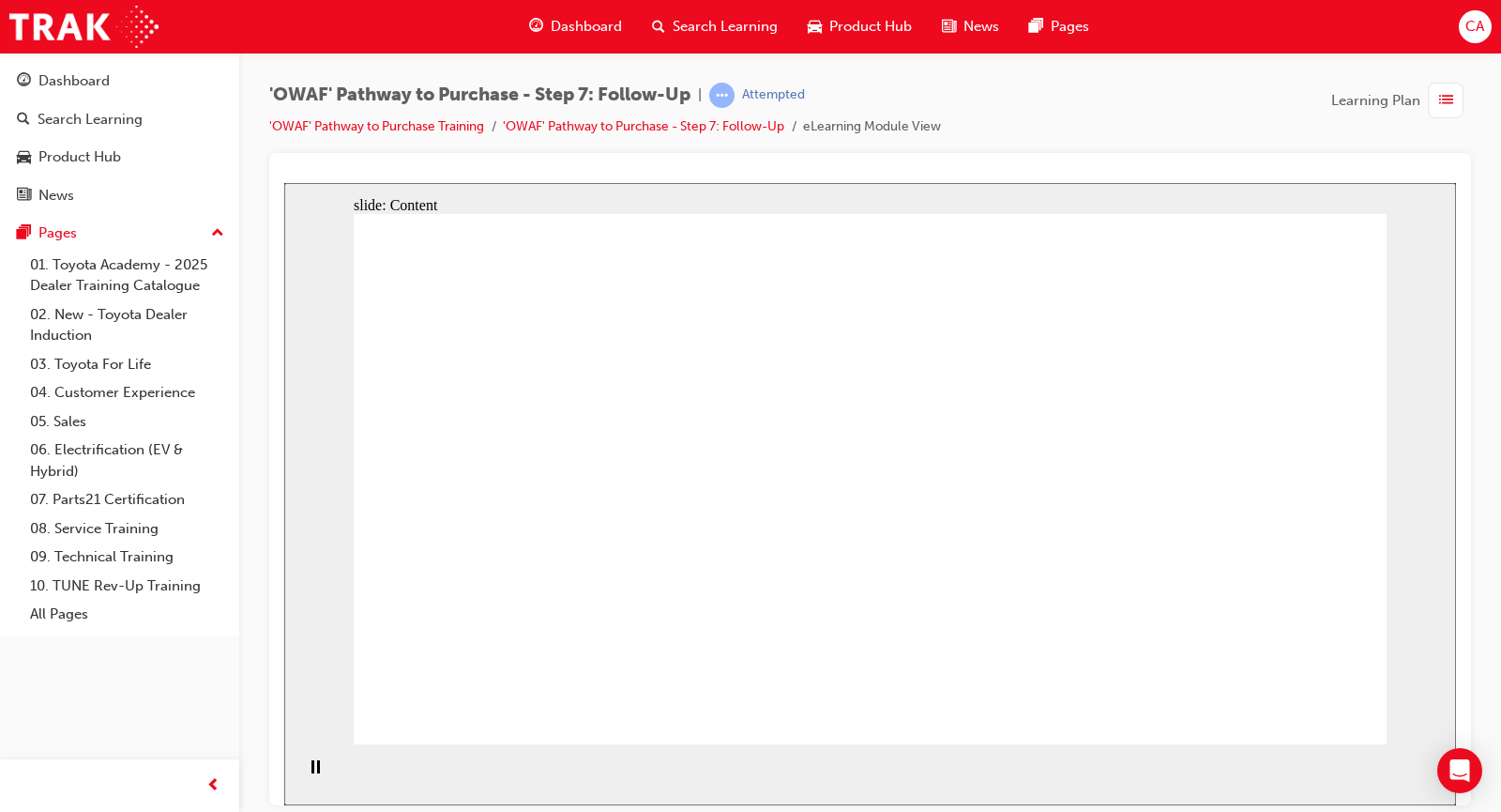
drag, startPoint x: 1206, startPoint y: 570, endPoint x: 1186, endPoint y: 566, distance: 20.4
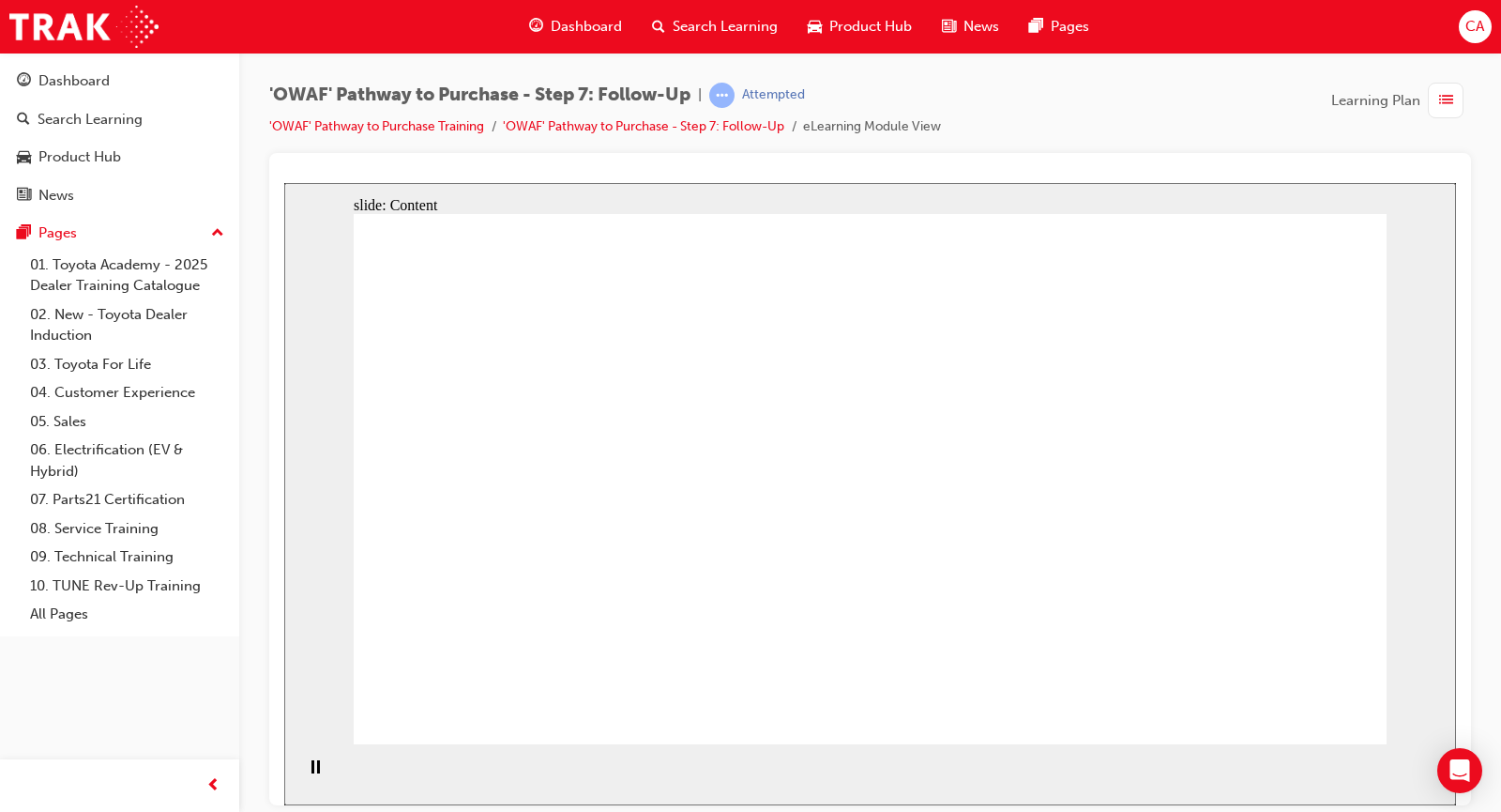
drag, startPoint x: 1013, startPoint y: 658, endPoint x: 1056, endPoint y: 627, distance: 53.0
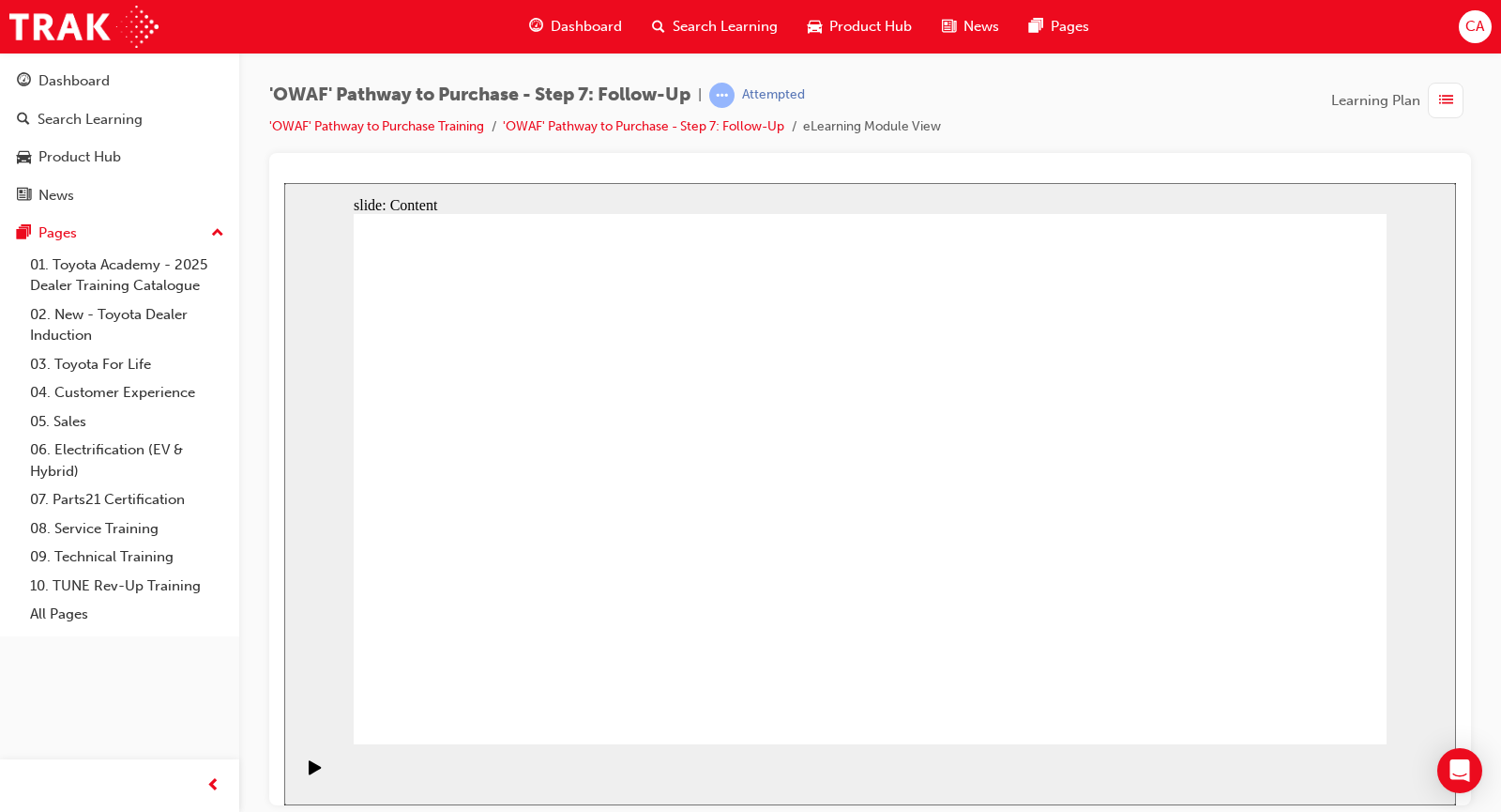
drag, startPoint x: 1027, startPoint y: 584, endPoint x: 989, endPoint y: 553, distance: 49.0
